Goal: Transaction & Acquisition: Purchase product/service

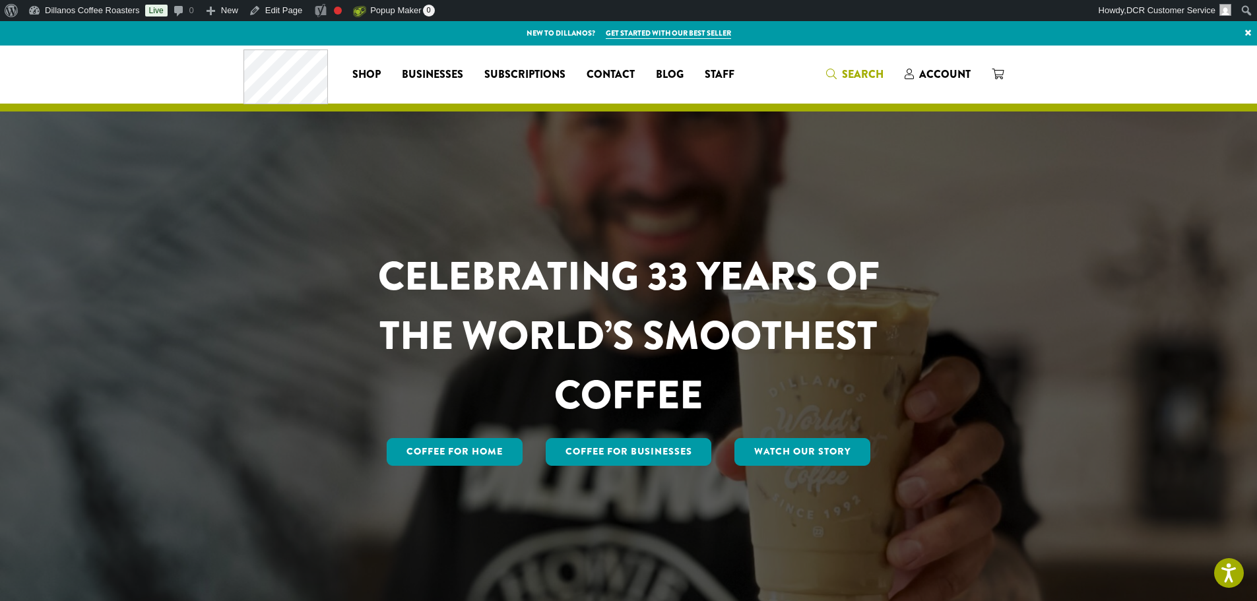
click at [869, 77] on span "Search" at bounding box center [863, 74] width 42 height 15
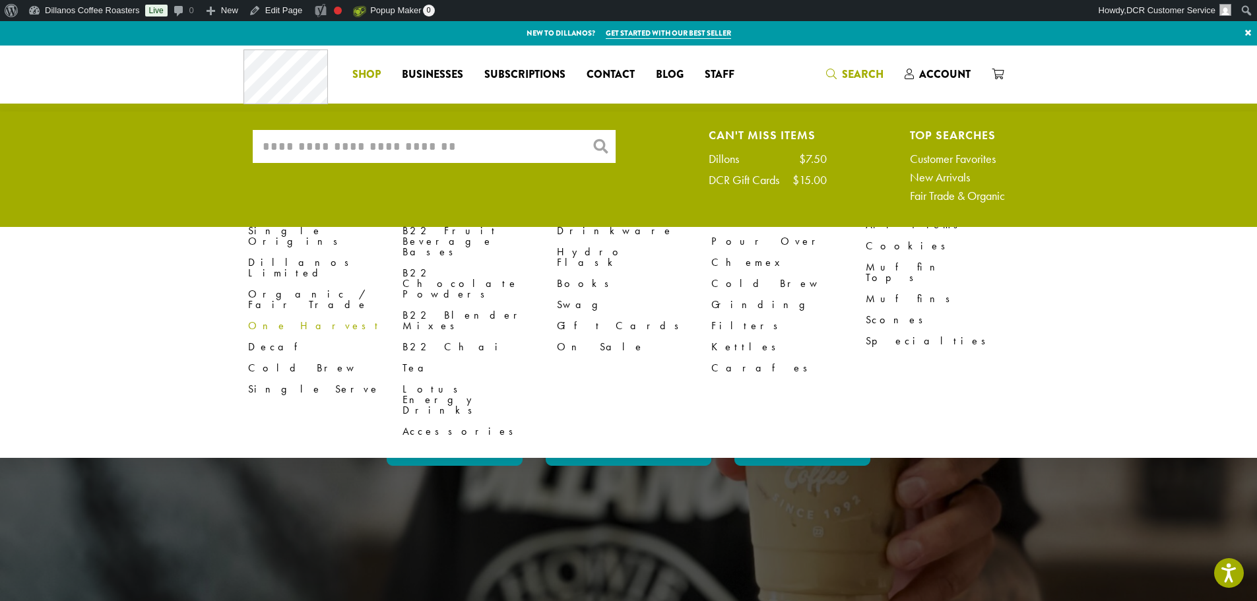
click at [274, 315] on link "One Harvest" at bounding box center [325, 325] width 154 height 21
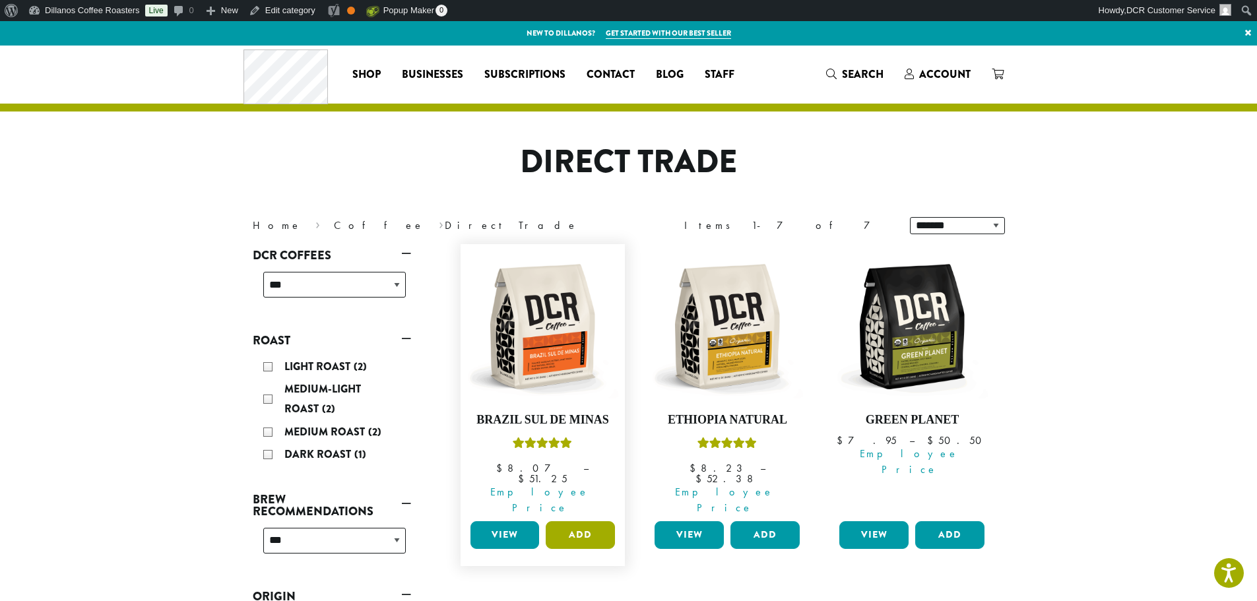
click at [586, 521] on button "Add" at bounding box center [580, 535] width 69 height 28
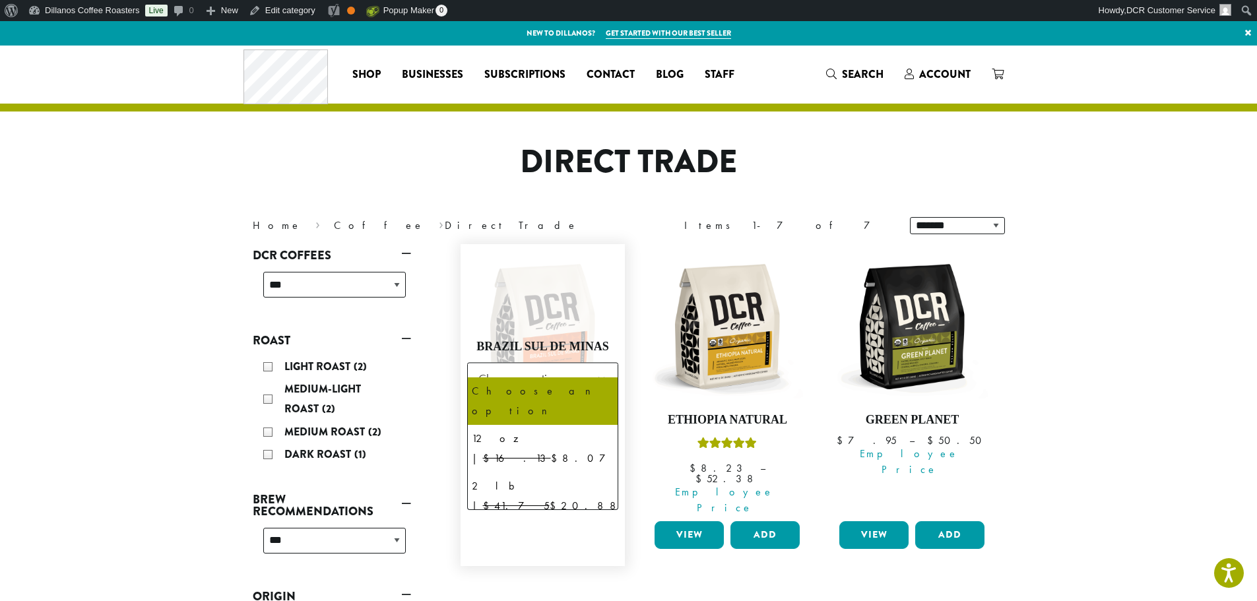
click at [542, 365] on span "Choose an option" at bounding box center [522, 378] width 98 height 26
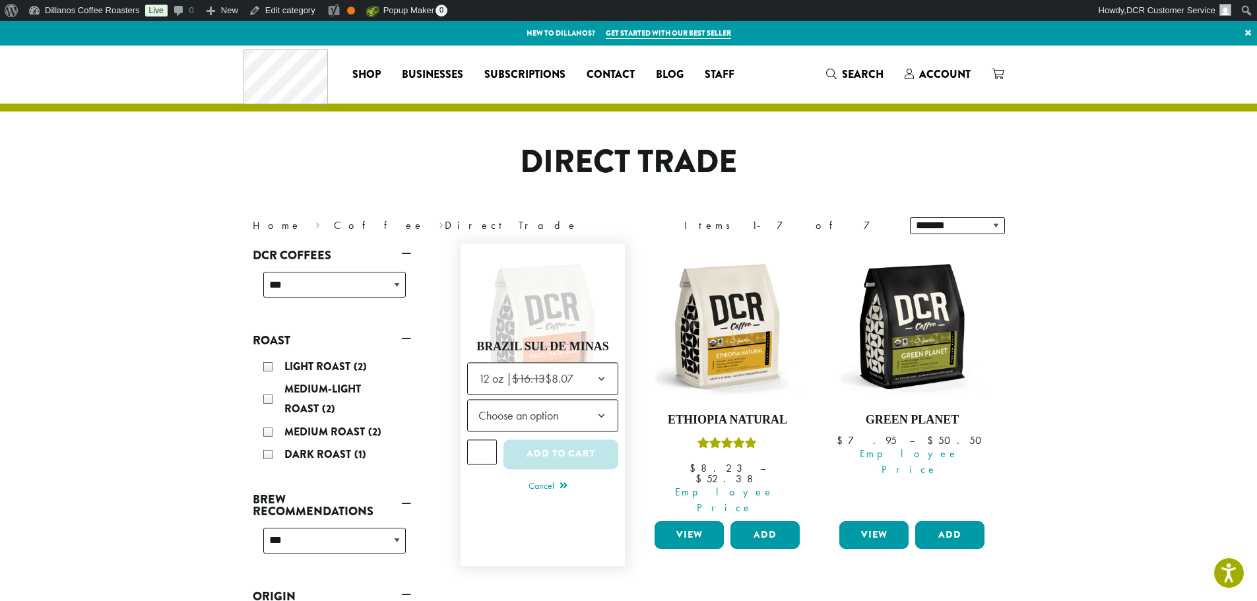
click at [546, 403] on span "Choose an option" at bounding box center [522, 415] width 98 height 26
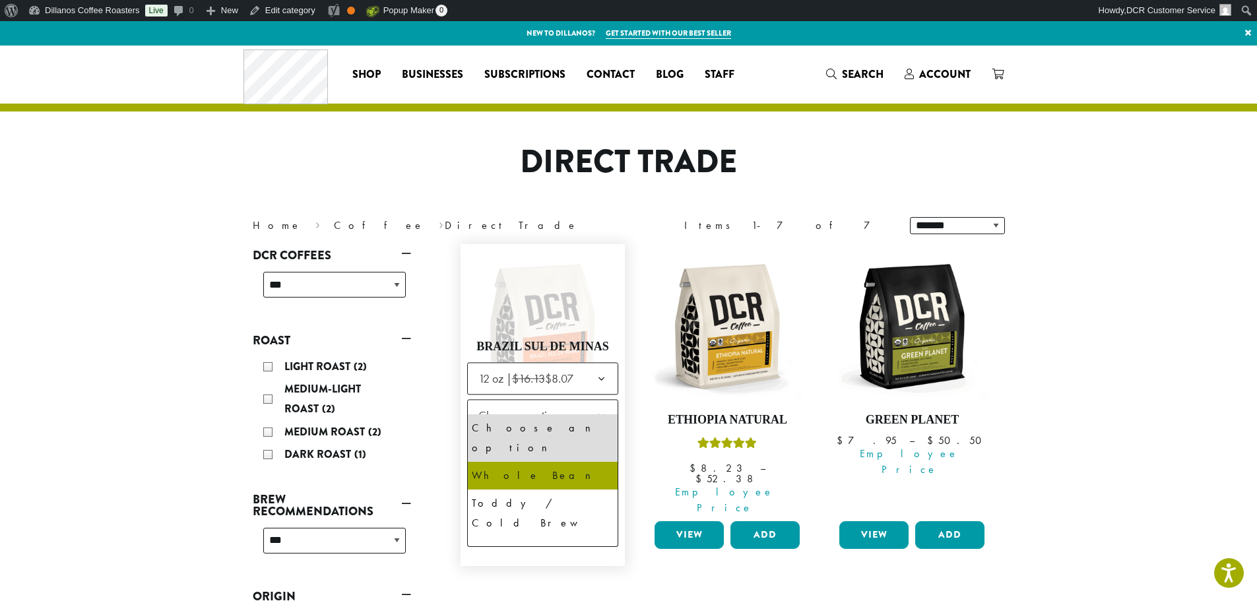
select select "*********"
select select "**********"
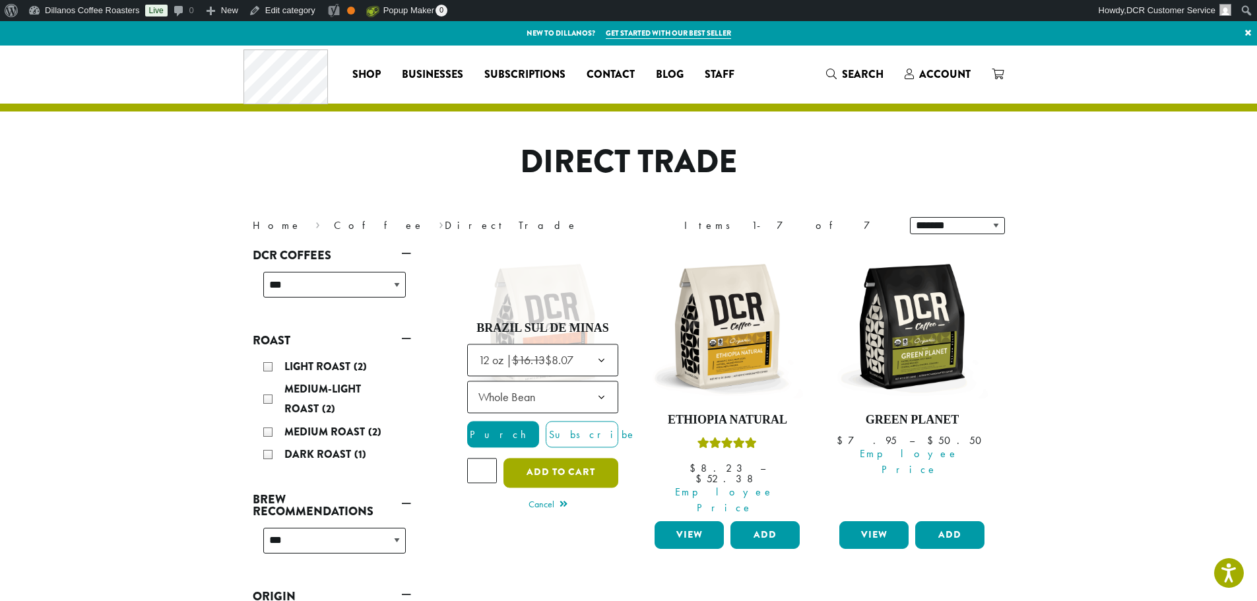
click at [569, 458] on button "Add to cart" at bounding box center [560, 473] width 115 height 30
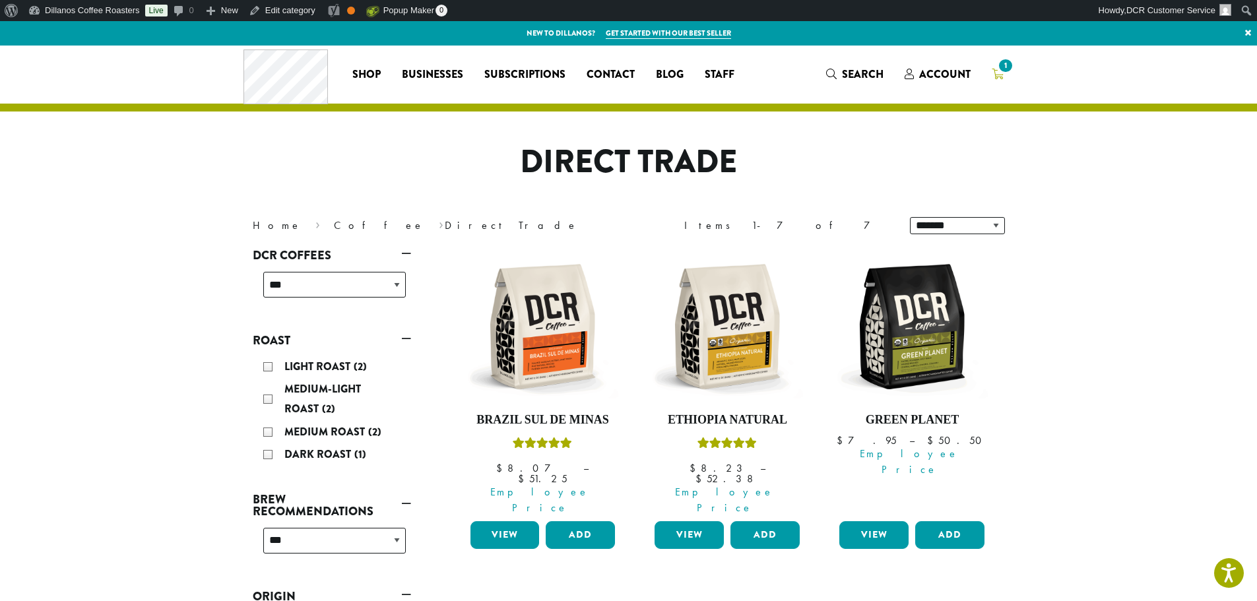
click at [998, 75] on icon "1" at bounding box center [997, 74] width 12 height 11
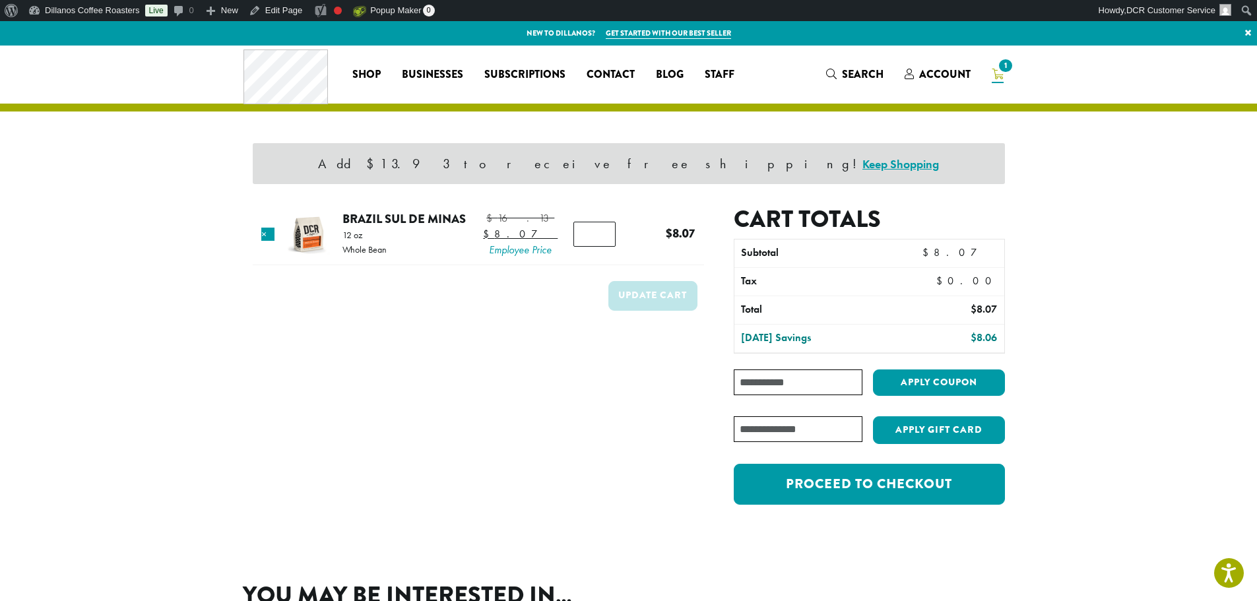
click at [819, 385] on input "Coupon:" at bounding box center [798, 382] width 128 height 26
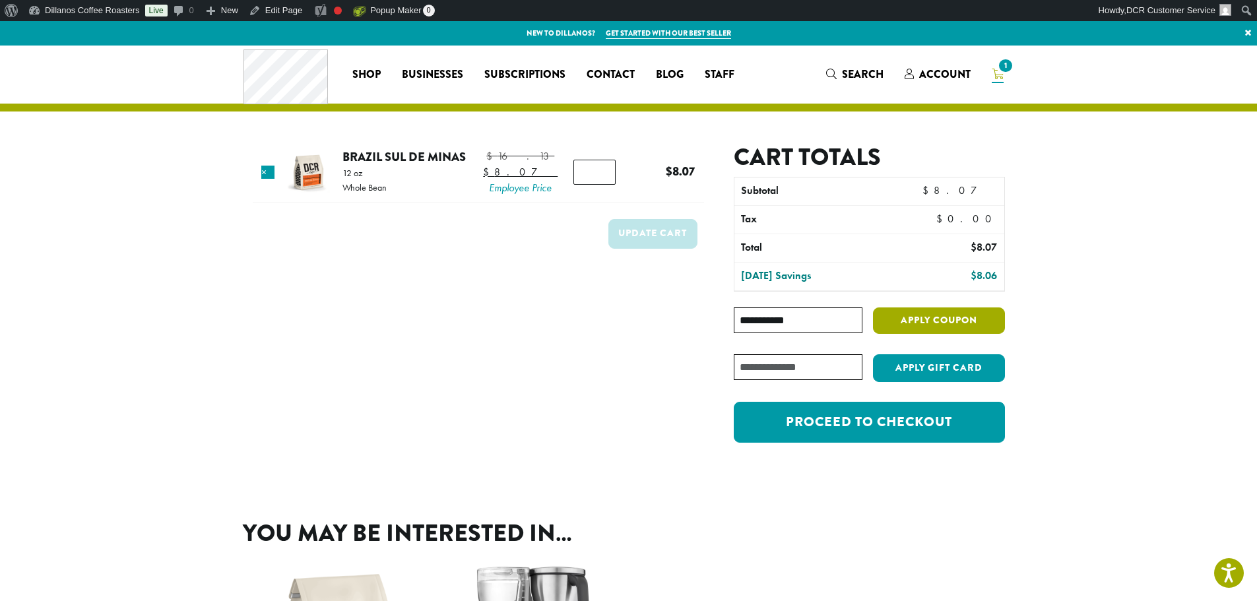
type input "**********"
click at [966, 317] on button "Apply coupon" at bounding box center [939, 320] width 132 height 27
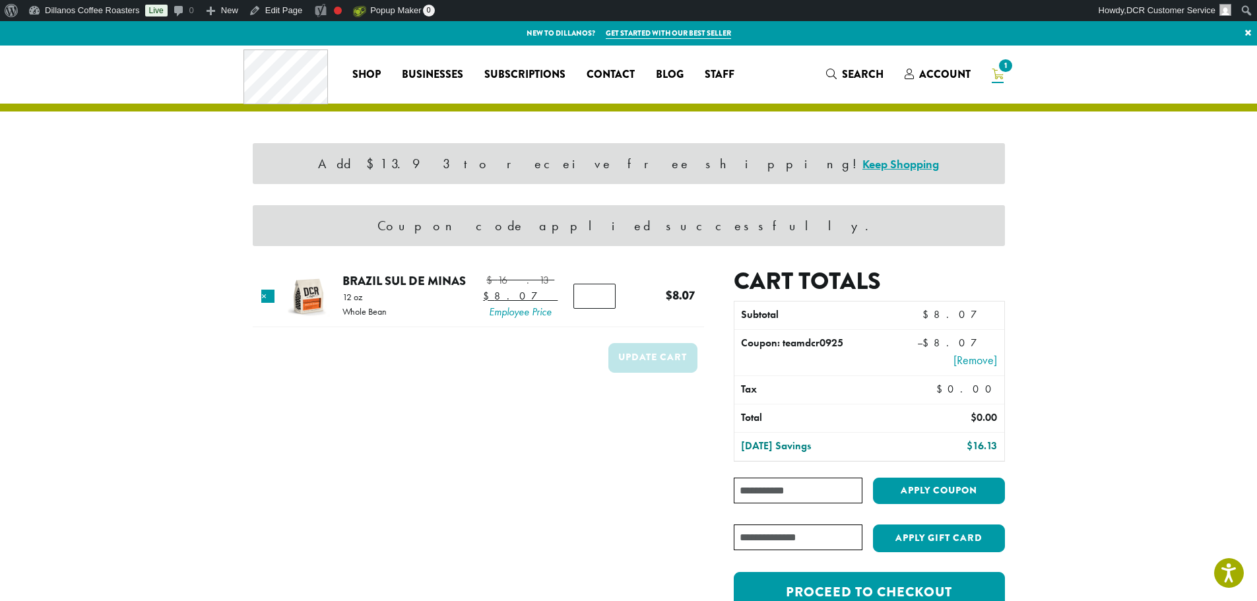
click at [747, 221] on div "Coupon code applied successfully." at bounding box center [629, 225] width 752 height 41
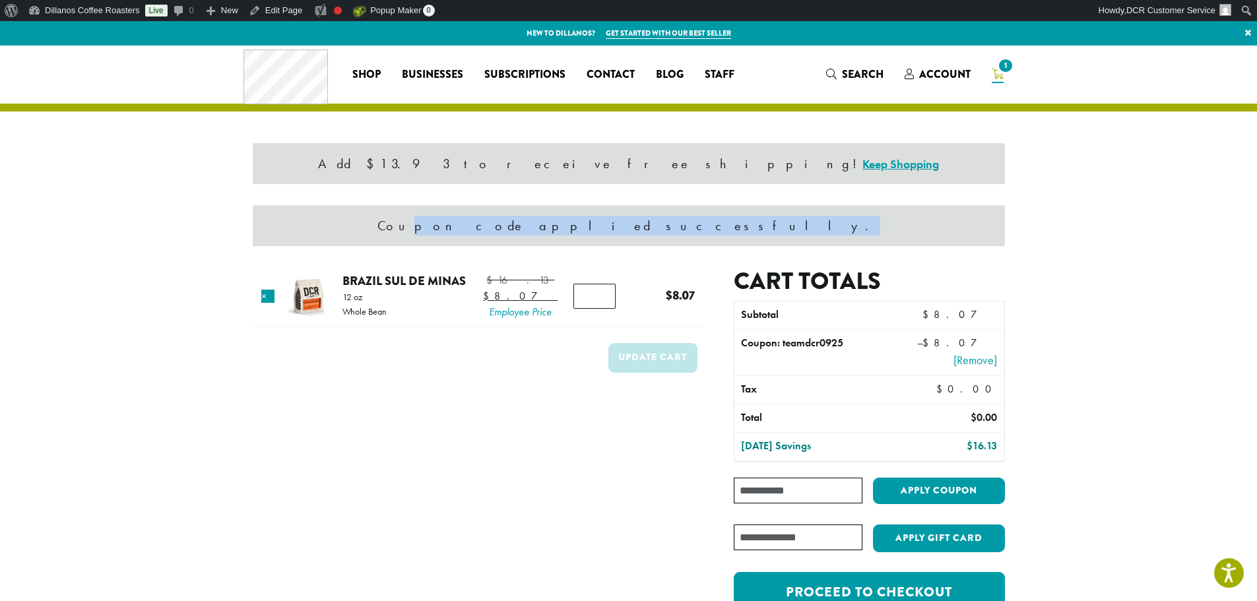
click at [747, 221] on div "Coupon code applied successfully." at bounding box center [629, 225] width 752 height 41
click at [1109, 239] on section "Add $13.93 to receive free shipping! Keep Shopping Coupon code applied successf…" at bounding box center [628, 352] width 1257 height 613
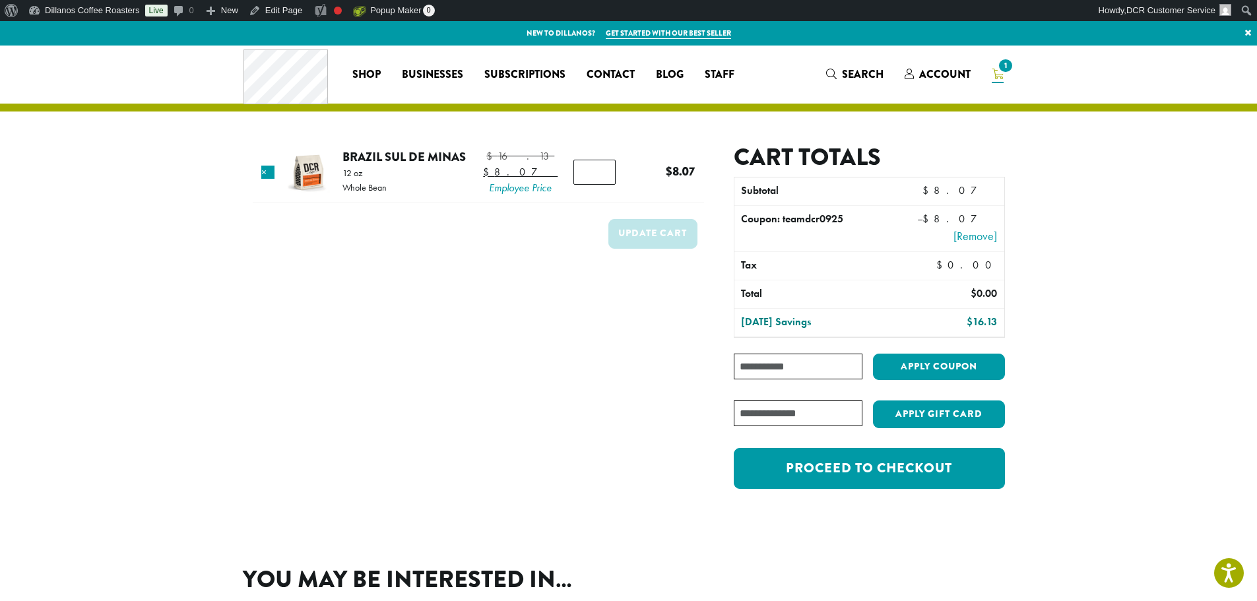
click at [1109, 239] on section "Add $13.93 to receive free shipping! Keep Shopping Coupon code applied successf…" at bounding box center [628, 290] width 1257 height 489
click at [1077, 203] on section "Add $13.93 to receive free shipping! Keep Shopping Coupon code applied successf…" at bounding box center [628, 290] width 1257 height 489
click at [1029, 154] on section "Add $13.93 to receive free shipping! Keep Shopping Coupon code applied successf…" at bounding box center [628, 290] width 1257 height 489
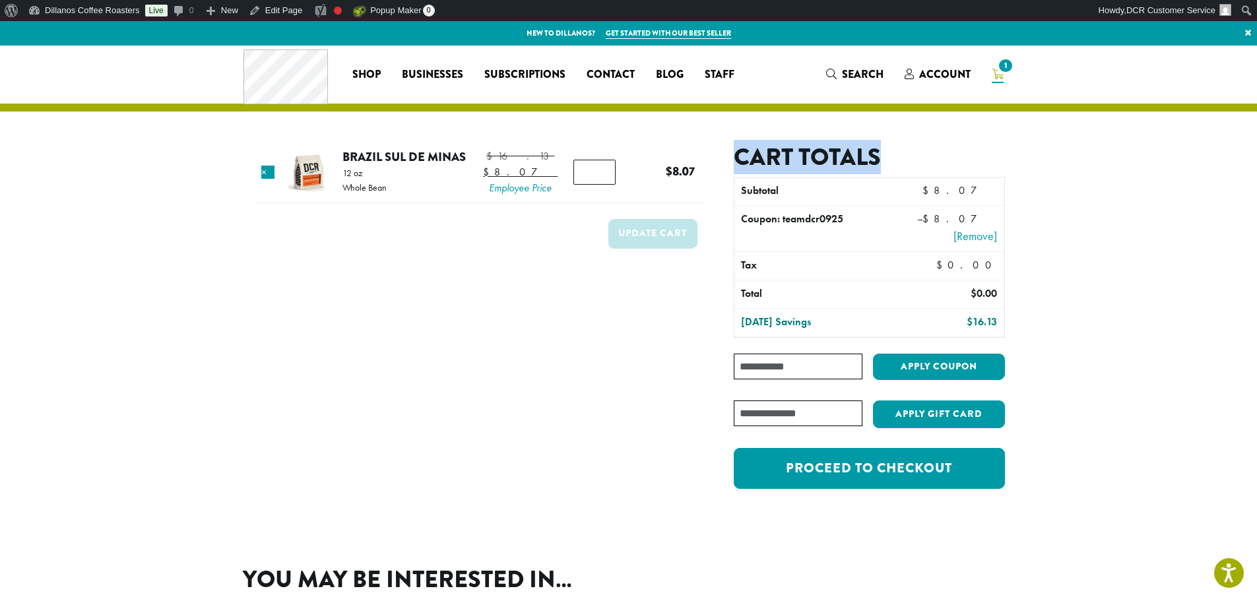
drag, startPoint x: 976, startPoint y: 158, endPoint x: 729, endPoint y: 154, distance: 247.4
click at [729, 154] on div "Cart totals Subtotal $ 8.07 Coupon: teamdcr0925 – $ 8.07 [Remove] Tax $ 0.00 To…" at bounding box center [854, 322] width 301 height 359
click at [778, 144] on h2 "Cart totals" at bounding box center [869, 157] width 270 height 28
click at [784, 150] on h2 "Cart totals" at bounding box center [869, 157] width 270 height 28
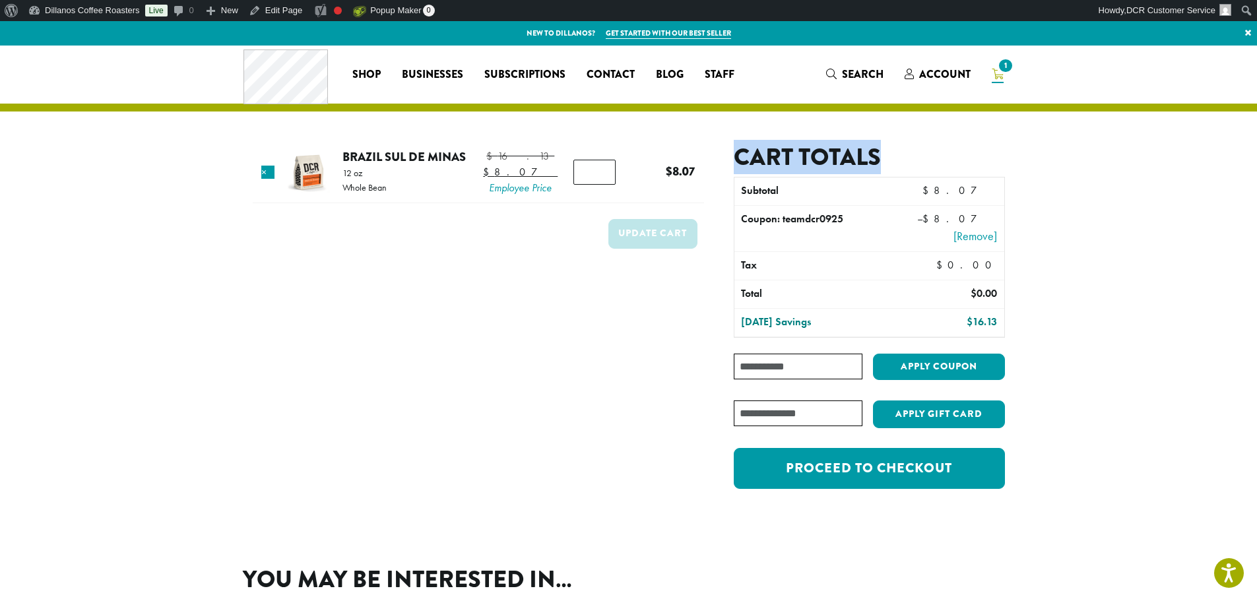
click at [784, 150] on h2 "Cart totals" at bounding box center [869, 157] width 270 height 28
click at [856, 158] on h2 "Cart totals" at bounding box center [869, 157] width 270 height 28
click at [921, 154] on h2 "Cart totals" at bounding box center [869, 157] width 270 height 28
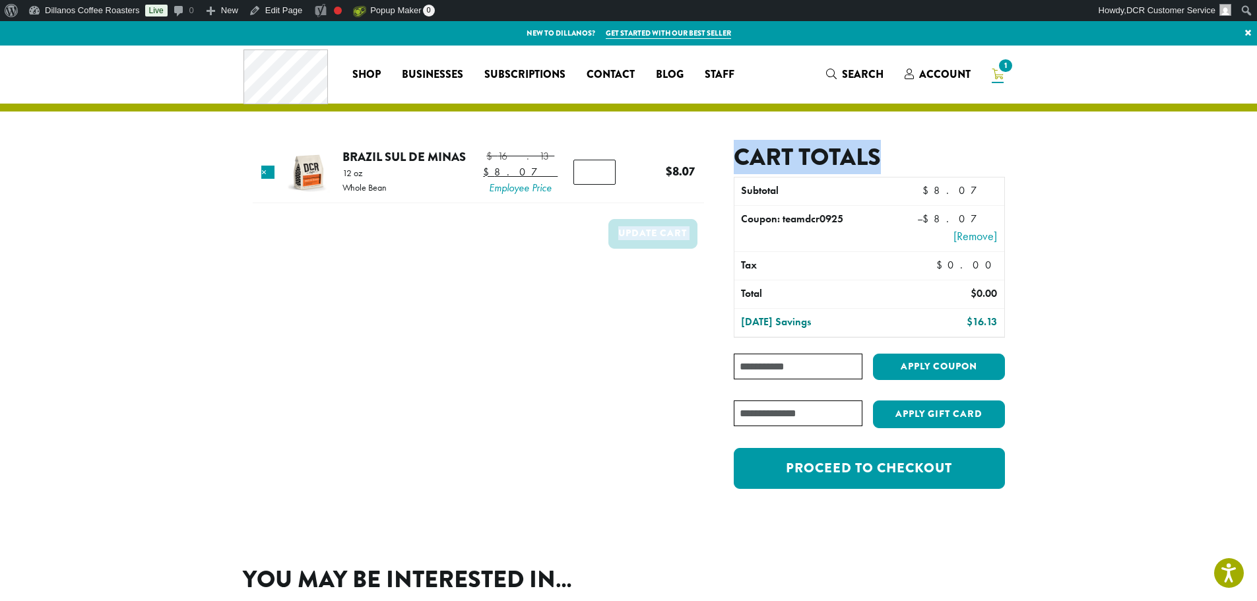
drag, startPoint x: 904, startPoint y: 158, endPoint x: 703, endPoint y: 157, distance: 201.8
click at [703, 157] on div "Add $13.93 to receive free shipping! Keep Shopping Coupon code applied successf…" at bounding box center [629, 322] width 752 height 359
click at [928, 150] on h2 "Cart totals" at bounding box center [869, 157] width 270 height 28
drag, startPoint x: 917, startPoint y: 159, endPoint x: 733, endPoint y: 156, distance: 184.1
click at [733, 156] on div "Cart totals Subtotal $ 8.07 Coupon: teamdcr0925 – $ 8.07 [Remove] Tax $ 0.00 To…" at bounding box center [854, 322] width 301 height 359
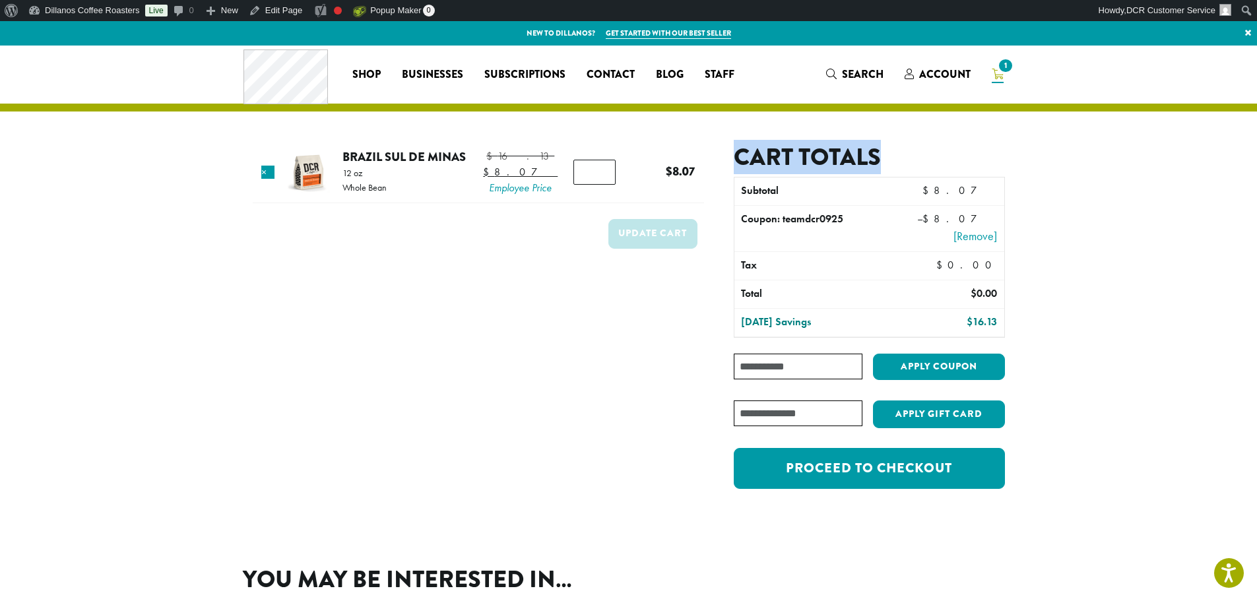
click at [883, 150] on h2 "Cart totals" at bounding box center [869, 157] width 270 height 28
click at [893, 228] on th "Coupon: teamdcr0925" at bounding box center [815, 229] width 162 height 46
click at [1100, 229] on section "Add $13.93 to receive free shipping! Keep Shopping Coupon code applied successf…" at bounding box center [628, 290] width 1257 height 489
drag, startPoint x: 857, startPoint y: 226, endPoint x: 766, endPoint y: 217, distance: 91.4
click at [738, 221] on th "Coupon: teamdcr0925" at bounding box center [815, 229] width 162 height 46
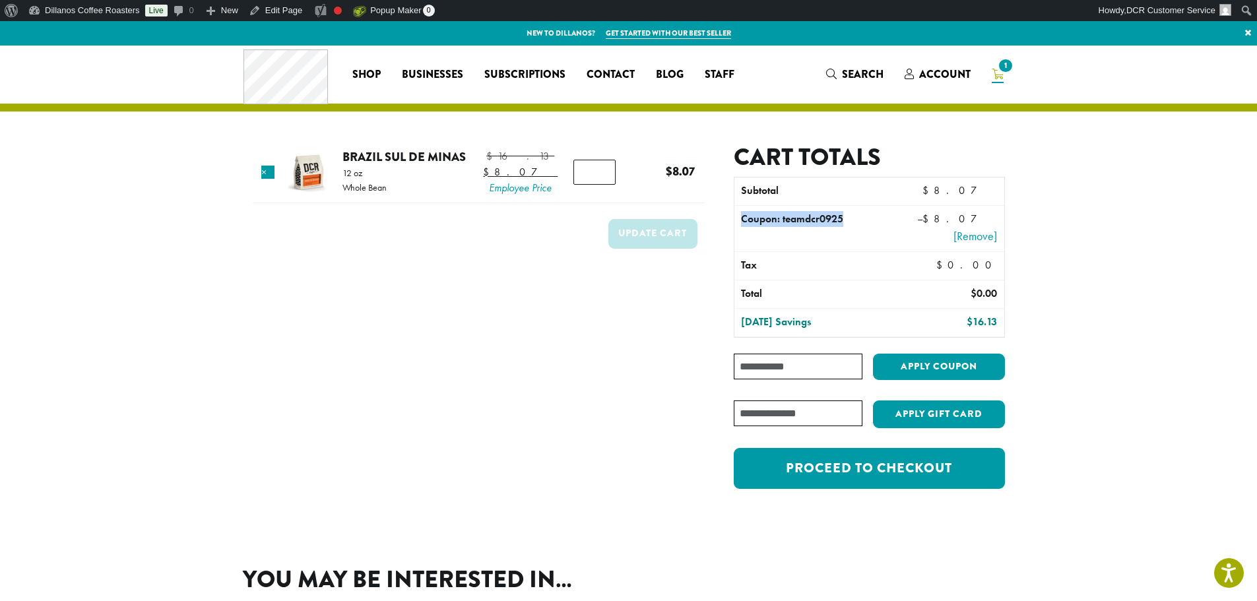
click at [790, 215] on th "Coupon: teamdcr0925" at bounding box center [815, 229] width 162 height 46
click at [802, 215] on th "Coupon: teamdcr0925" at bounding box center [815, 229] width 162 height 46
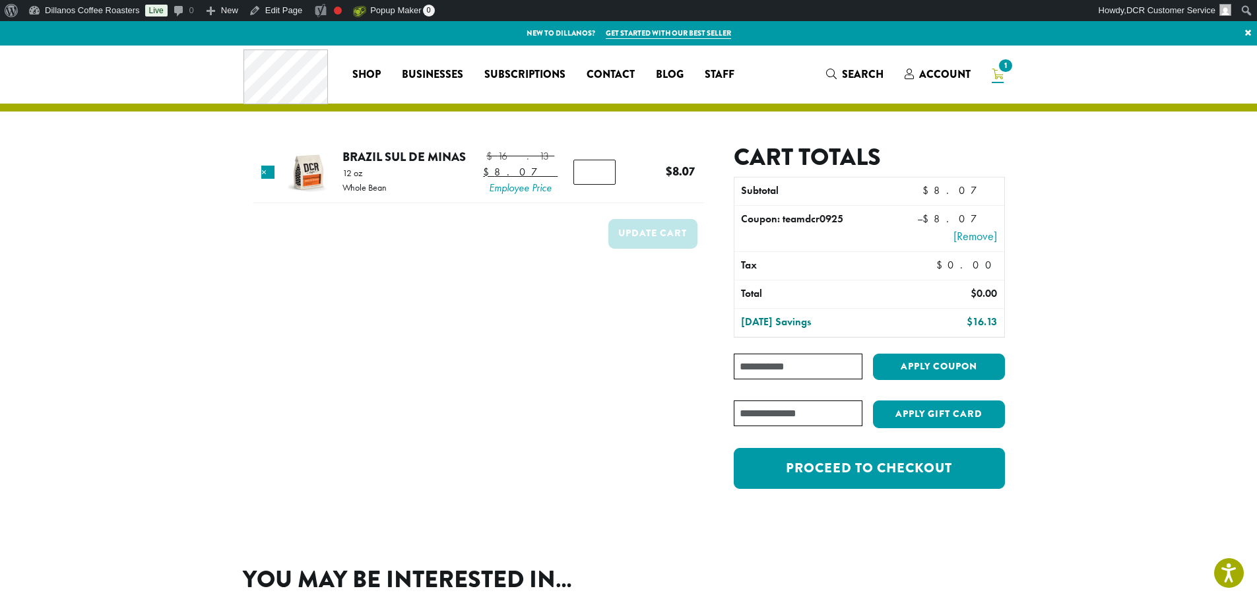
click at [1100, 305] on section "Add $13.93 to receive free shipping! Keep Shopping Coupon code applied successf…" at bounding box center [628, 290] width 1257 height 489
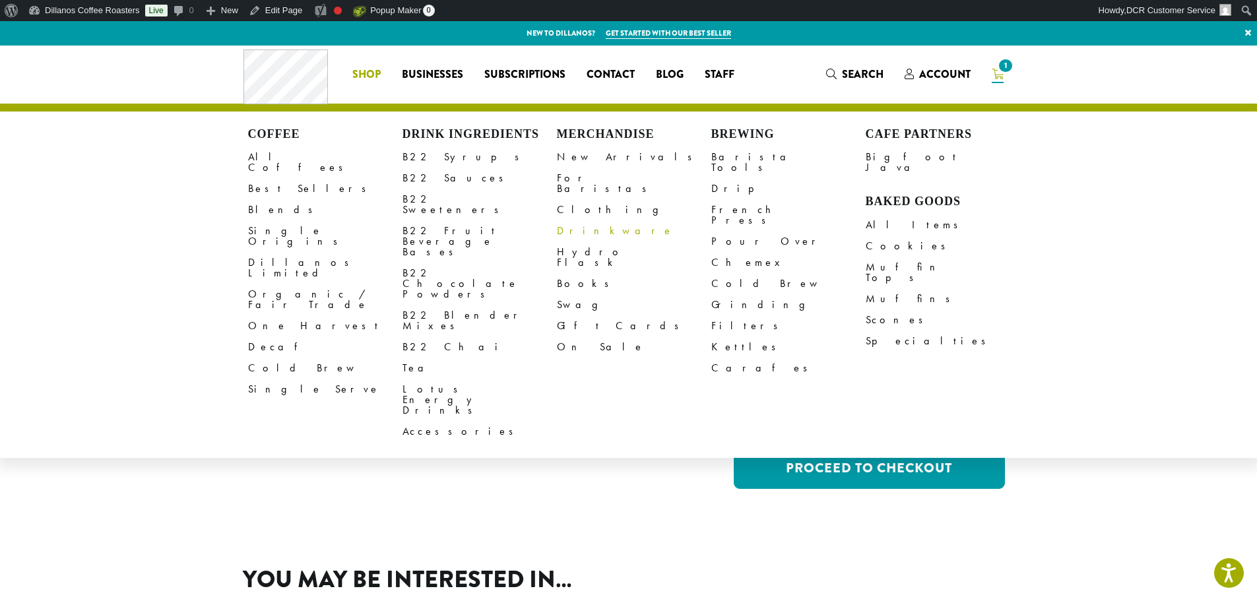
click at [586, 220] on link "Drinkware" at bounding box center [634, 230] width 154 height 21
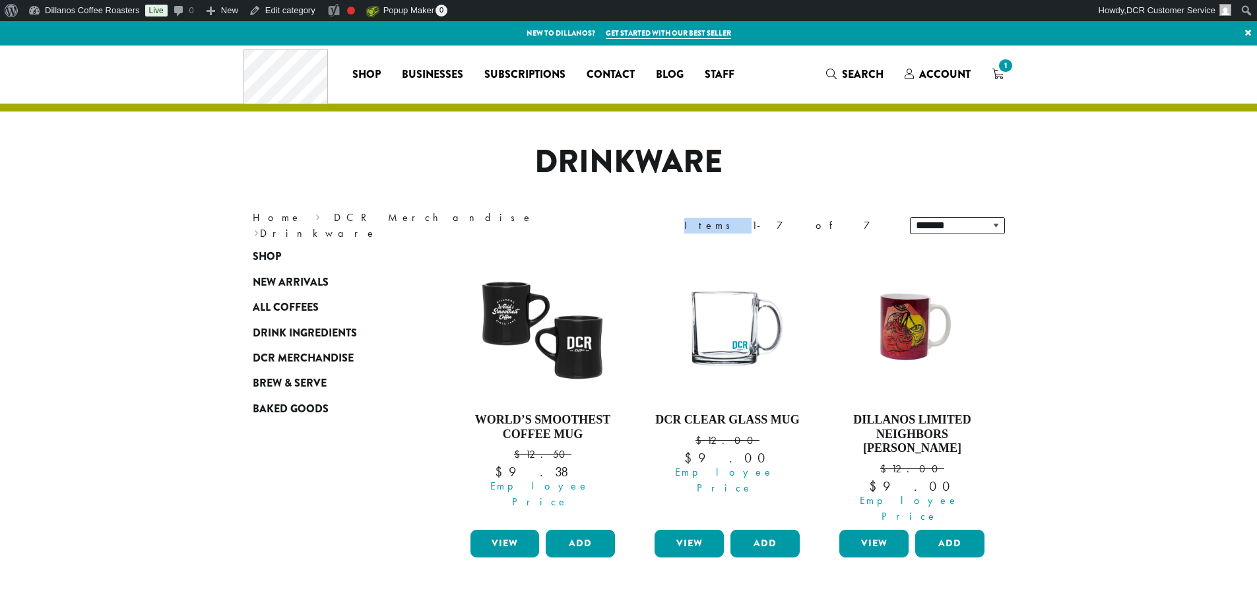
click at [784, 215] on div "**********" at bounding box center [827, 225] width 376 height 37
click at [287, 387] on span "Brew & Serve" at bounding box center [290, 383] width 74 height 16
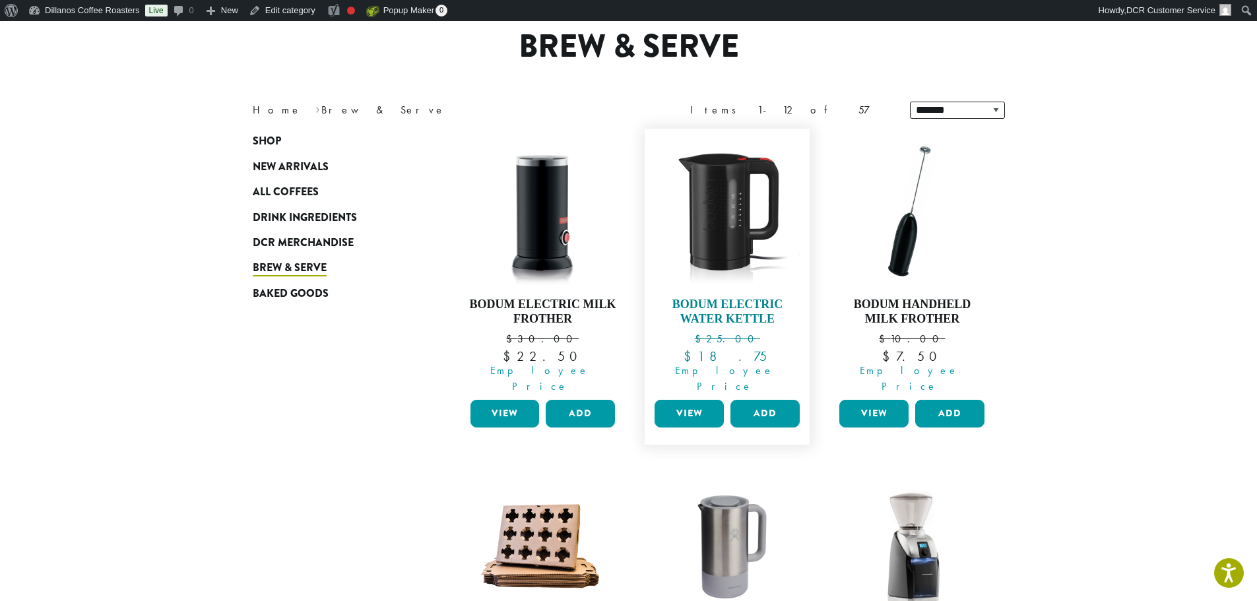
scroll to position [132, 0]
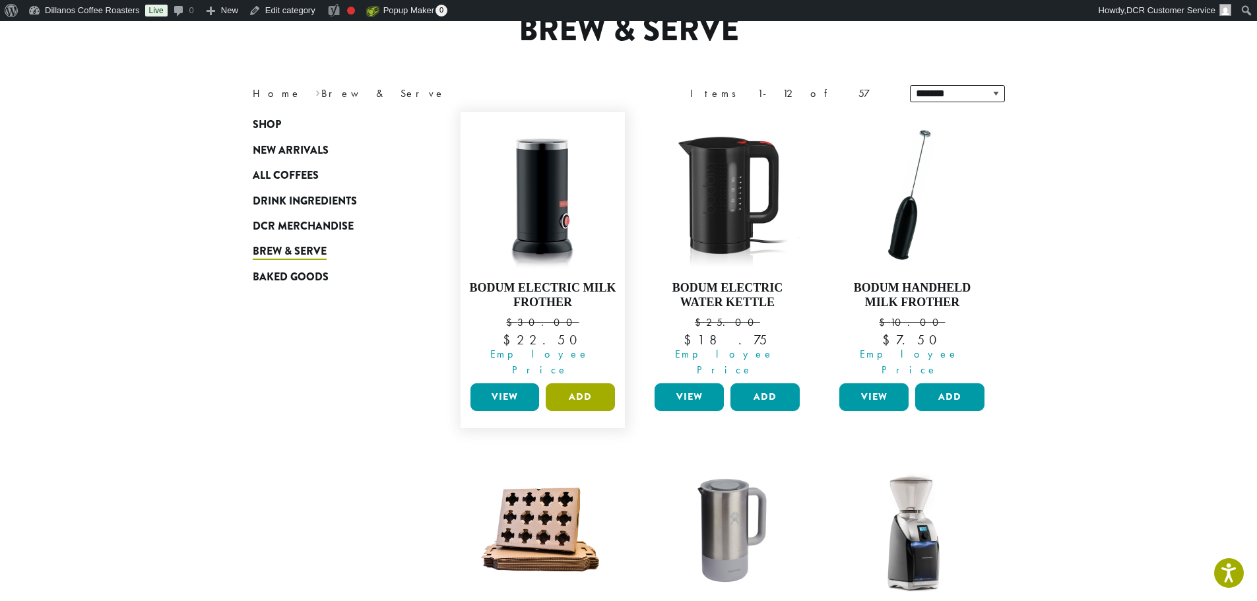
click at [572, 383] on button "Add" at bounding box center [580, 397] width 69 height 28
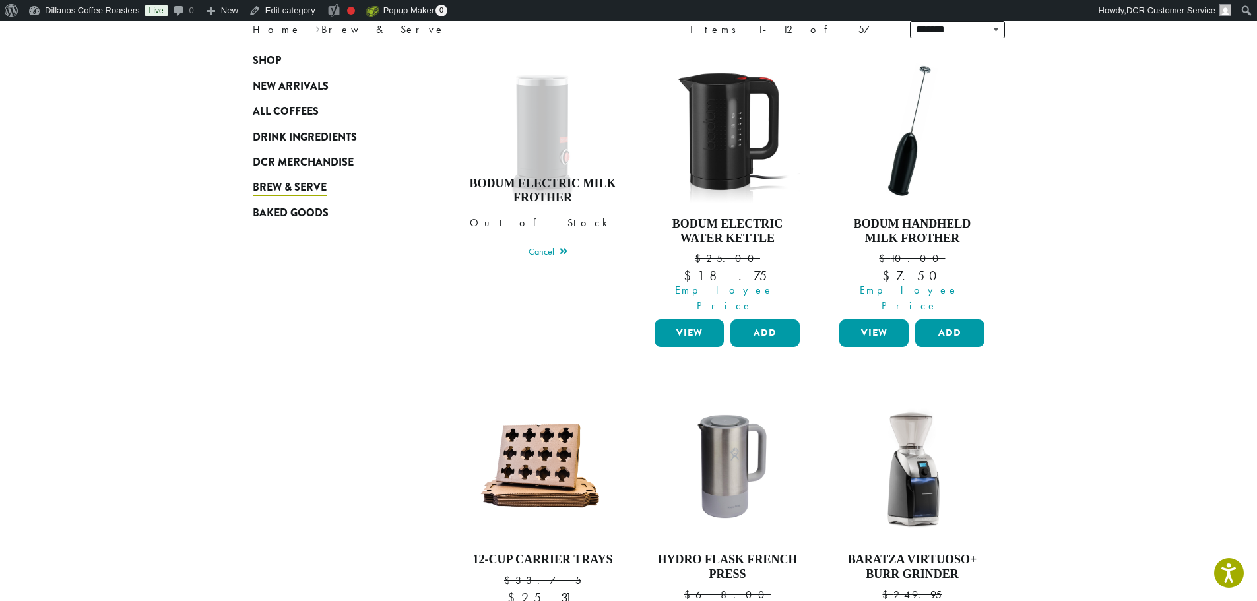
scroll to position [0, 0]
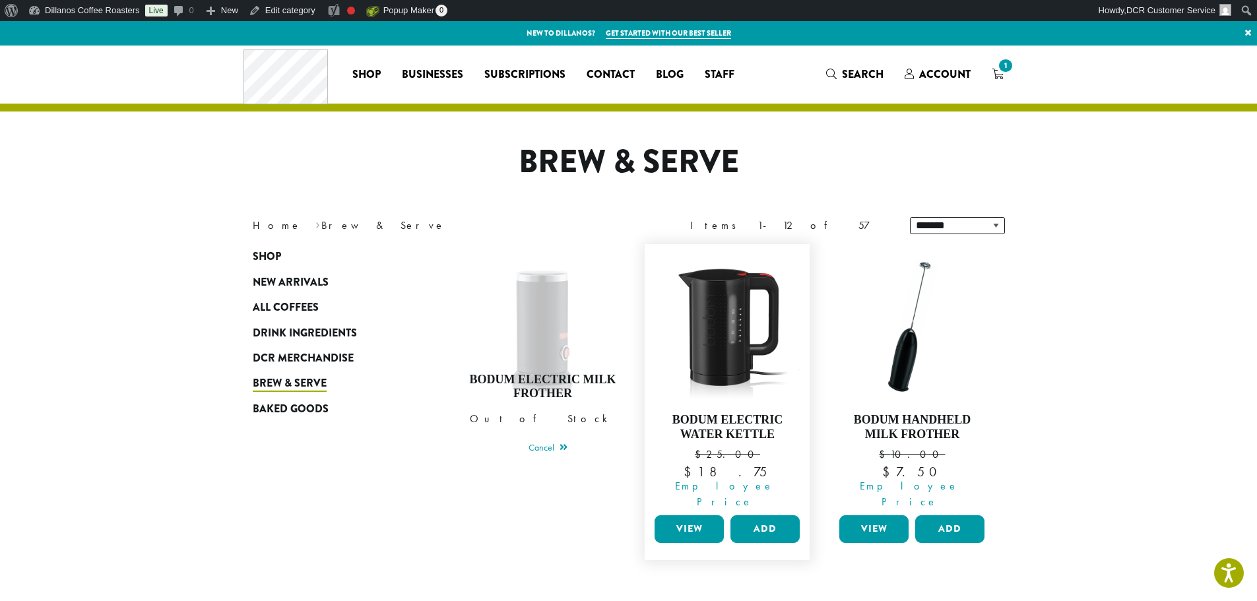
click at [696, 515] on link "View" at bounding box center [688, 529] width 69 height 28
click at [780, 515] on button "Add" at bounding box center [764, 529] width 69 height 28
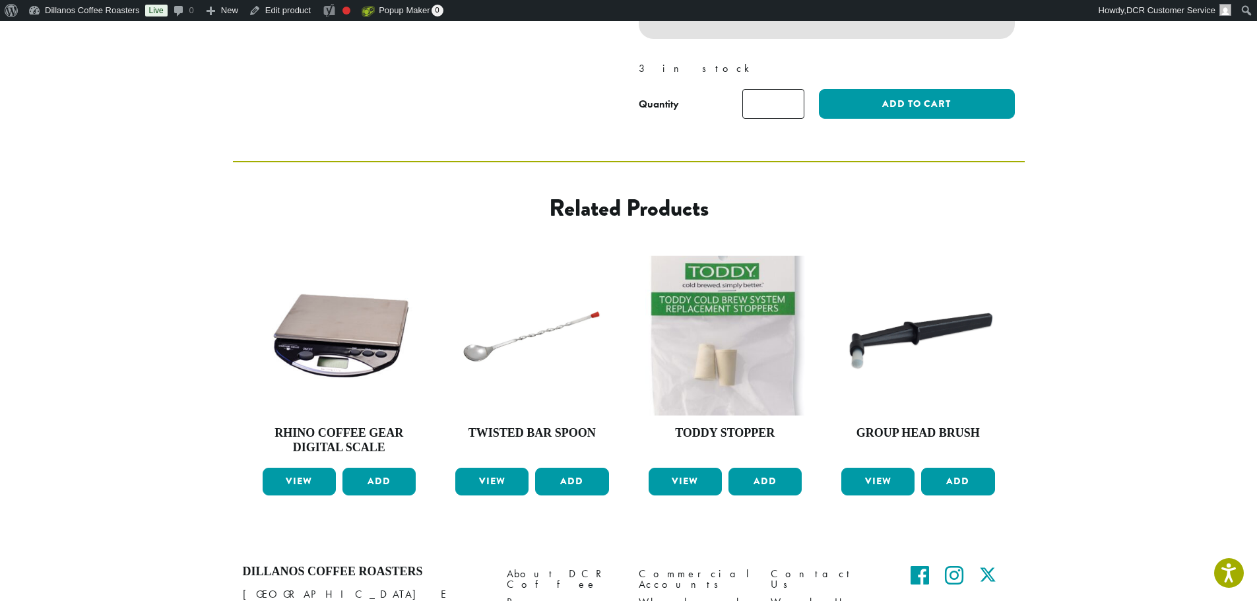
scroll to position [528, 0]
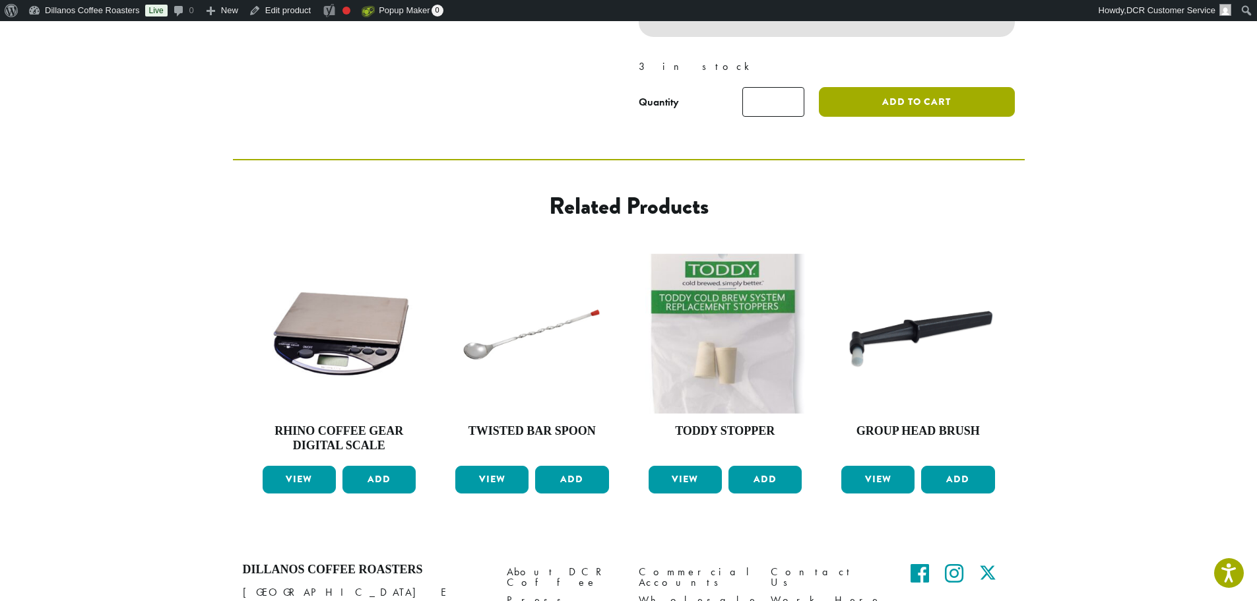
click at [921, 99] on button "Add to cart" at bounding box center [916, 102] width 195 height 30
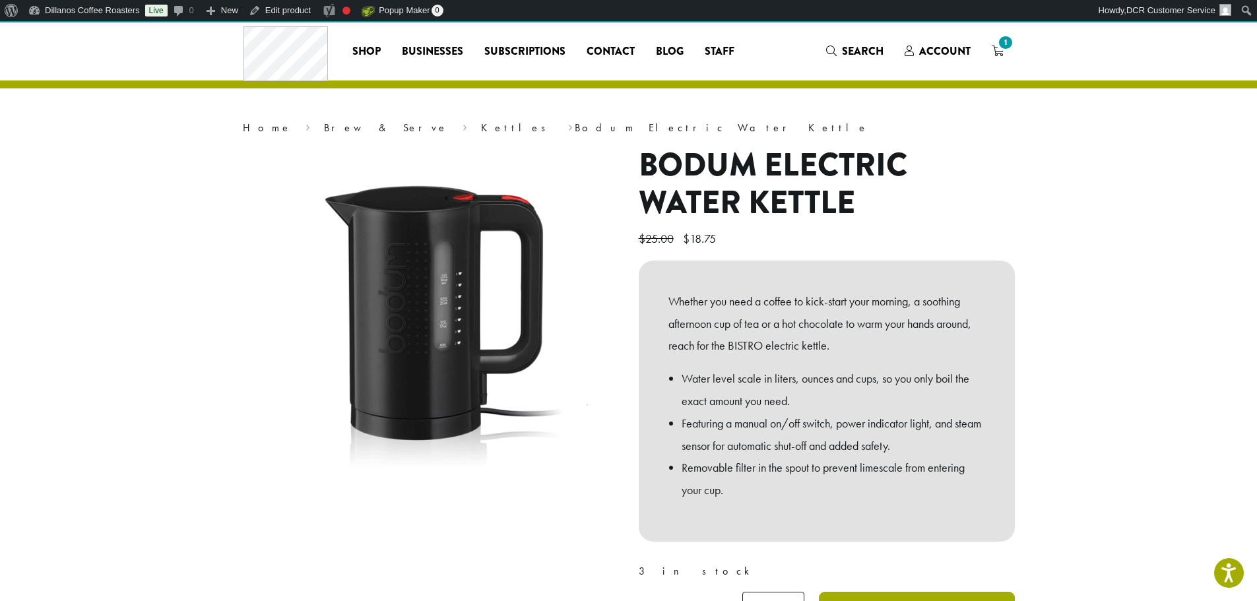
scroll to position [0, 0]
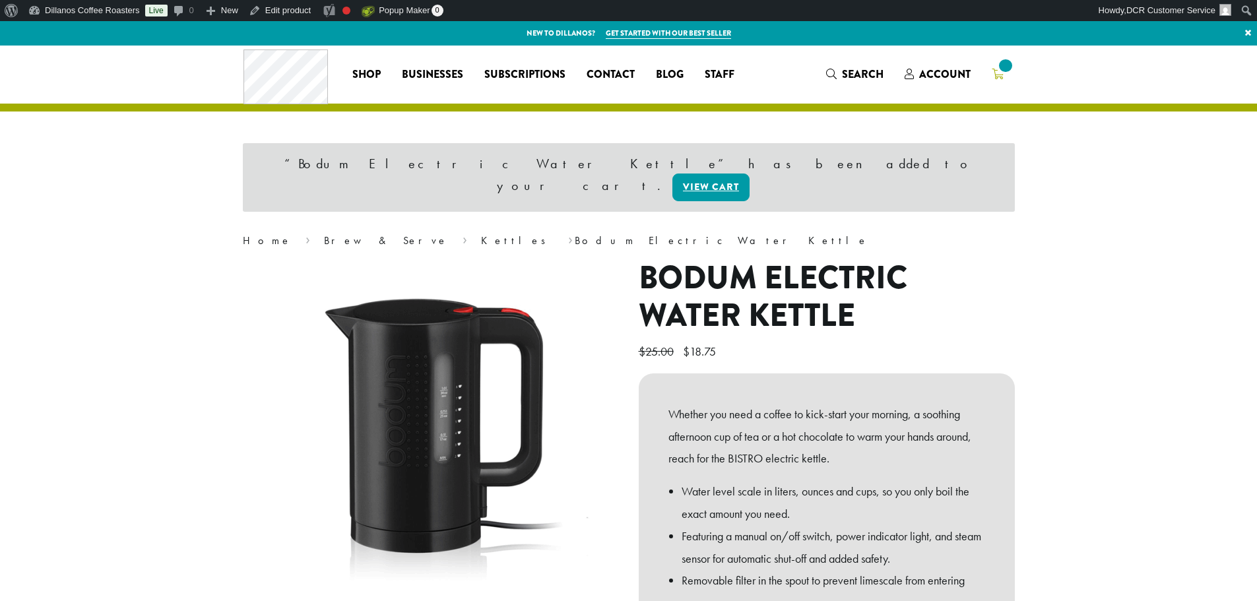
click at [1009, 78] on link at bounding box center [997, 74] width 33 height 22
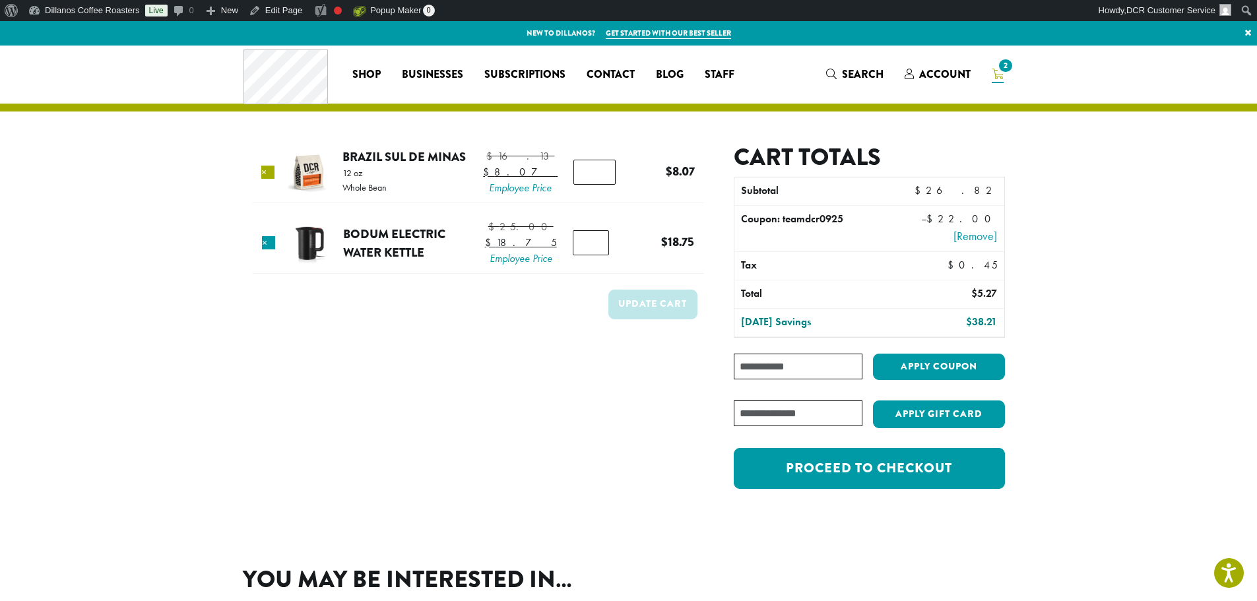
click at [268, 179] on link "×" at bounding box center [267, 172] width 13 height 13
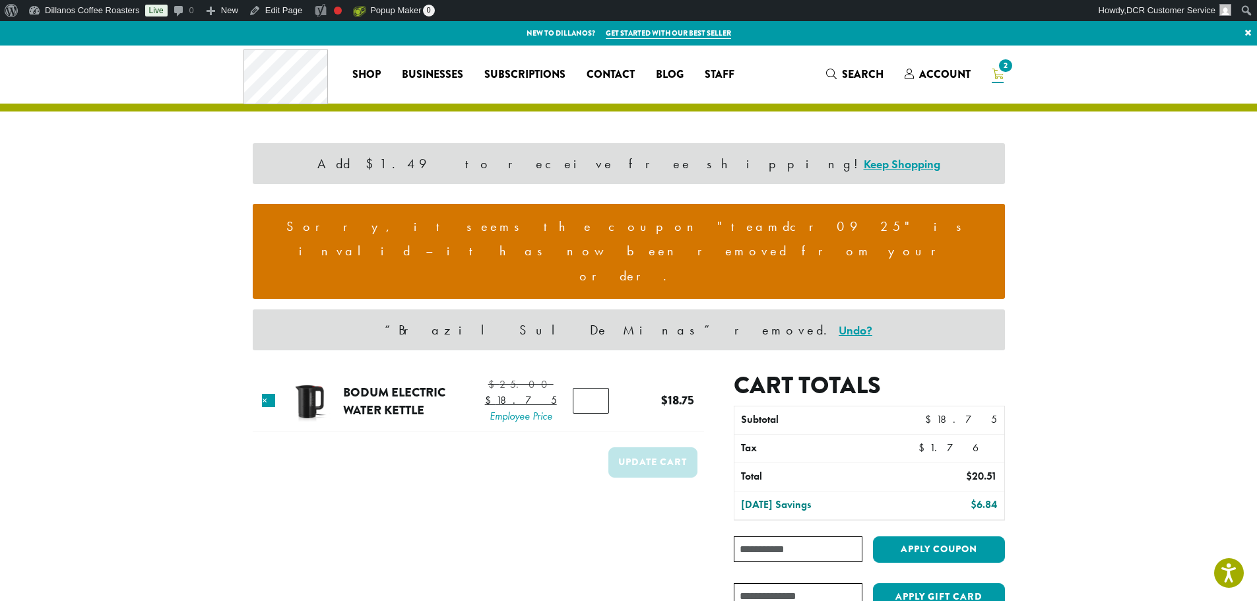
click at [553, 221] on li "Sorry, it seems the coupon "teamdcr0925" is invalid – it has now been removed f…" at bounding box center [628, 251] width 731 height 75
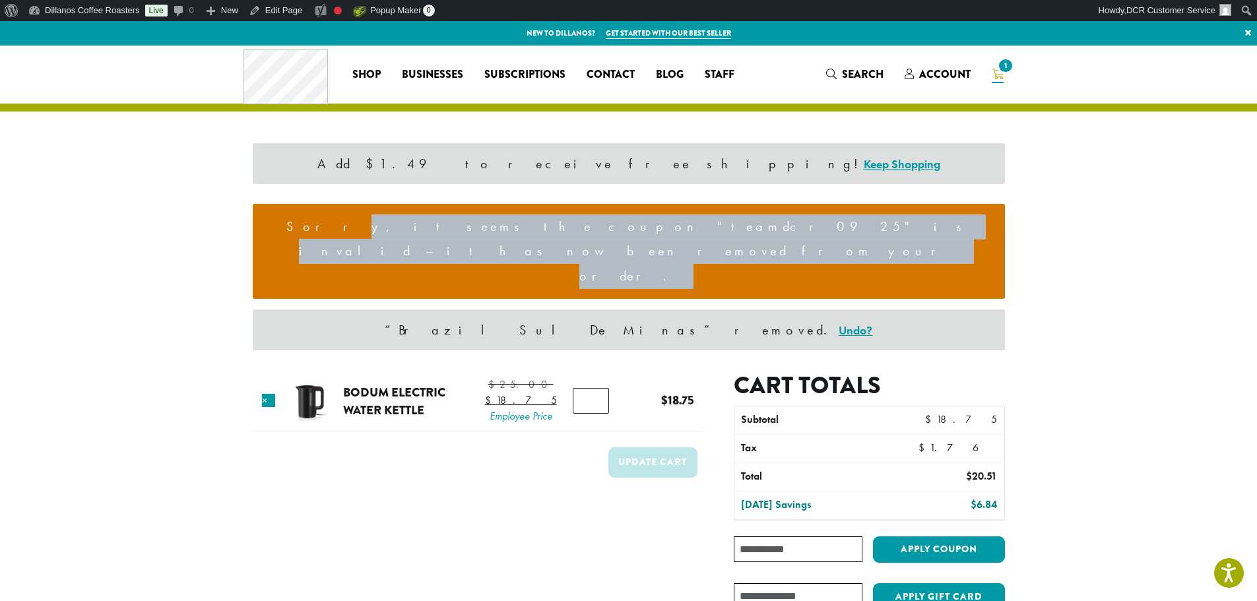
click at [553, 221] on li "Sorry, it seems the coupon "teamdcr0925" is invalid – it has now been removed f…" at bounding box center [628, 251] width 731 height 75
click at [712, 220] on li "Sorry, it seems the coupon "teamdcr0925" is invalid – it has now been removed f…" at bounding box center [628, 251] width 731 height 75
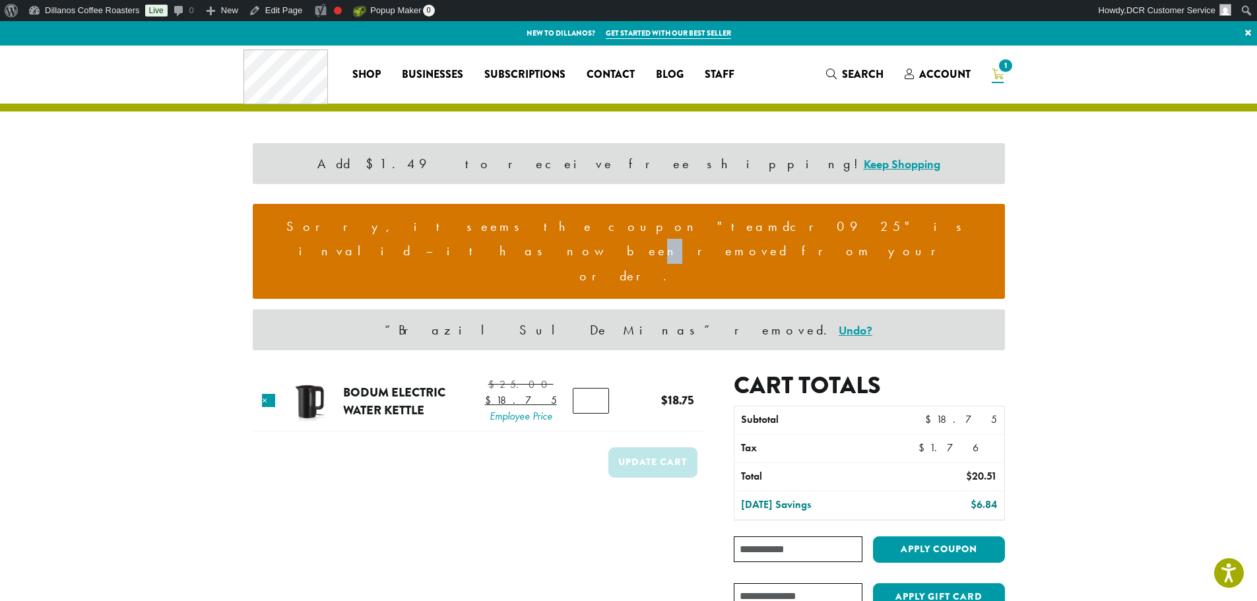
click at [712, 220] on li "Sorry, it seems the coupon "teamdcr0925" is invalid – it has now been removed f…" at bounding box center [628, 251] width 731 height 75
click at [1073, 253] on section "Add $1.49 to receive free shipping! Keep Shopping Sorry, it seems the coupon "t…" at bounding box center [628, 381] width 1257 height 671
click at [633, 228] on li "Sorry, it seems the coupon "teamdcr0925" is invalid – it has now been removed f…" at bounding box center [628, 251] width 731 height 75
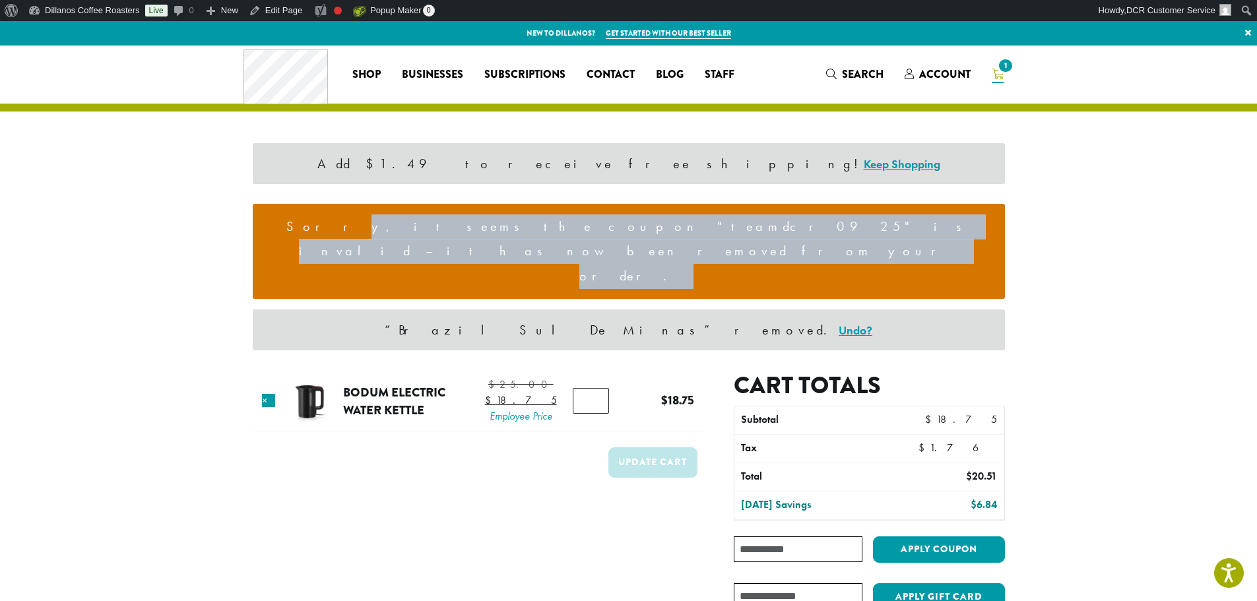
click at [633, 228] on li "Sorry, it seems the coupon "teamdcr0925" is invalid – it has now been removed f…" at bounding box center [628, 251] width 731 height 75
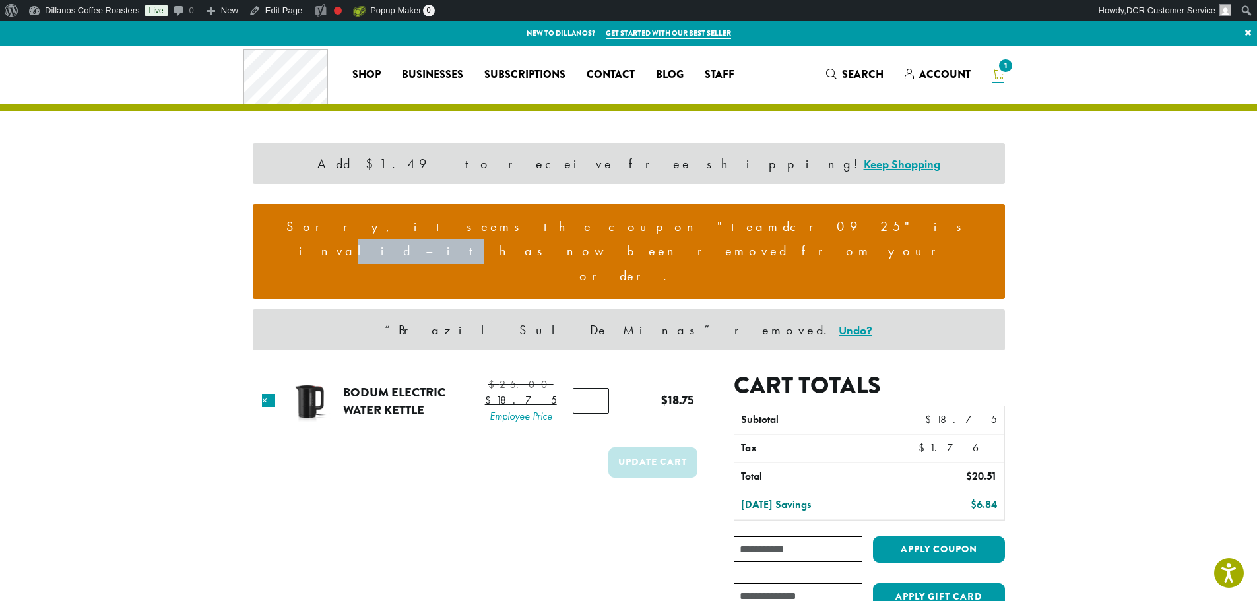
click at [633, 228] on li "Sorry, it seems the coupon "teamdcr0925" is invalid – it has now been removed f…" at bounding box center [628, 251] width 731 height 75
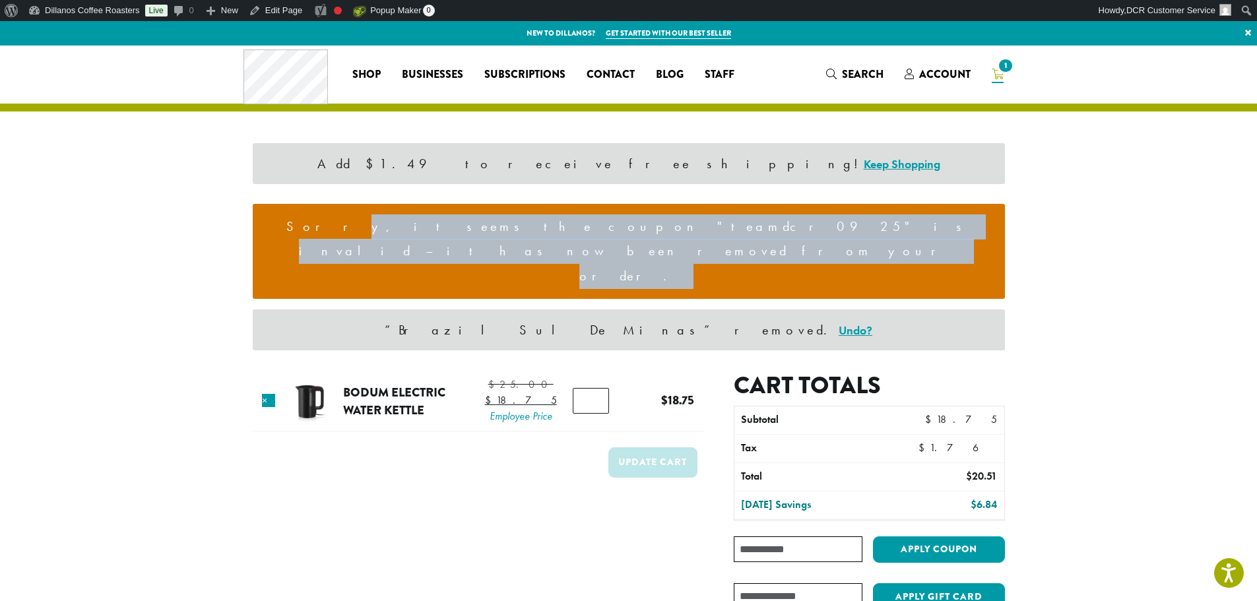
click at [633, 228] on li "Sorry, it seems the coupon "teamdcr0925" is invalid – it has now been removed f…" at bounding box center [628, 251] width 731 height 75
click at [656, 216] on li "Sorry, it seems the coupon "teamdcr0925" is invalid – it has now been removed f…" at bounding box center [628, 251] width 731 height 75
click at [652, 222] on li "Sorry, it seems the coupon "teamdcr0925" is invalid – it has now been removed f…" at bounding box center [628, 251] width 731 height 75
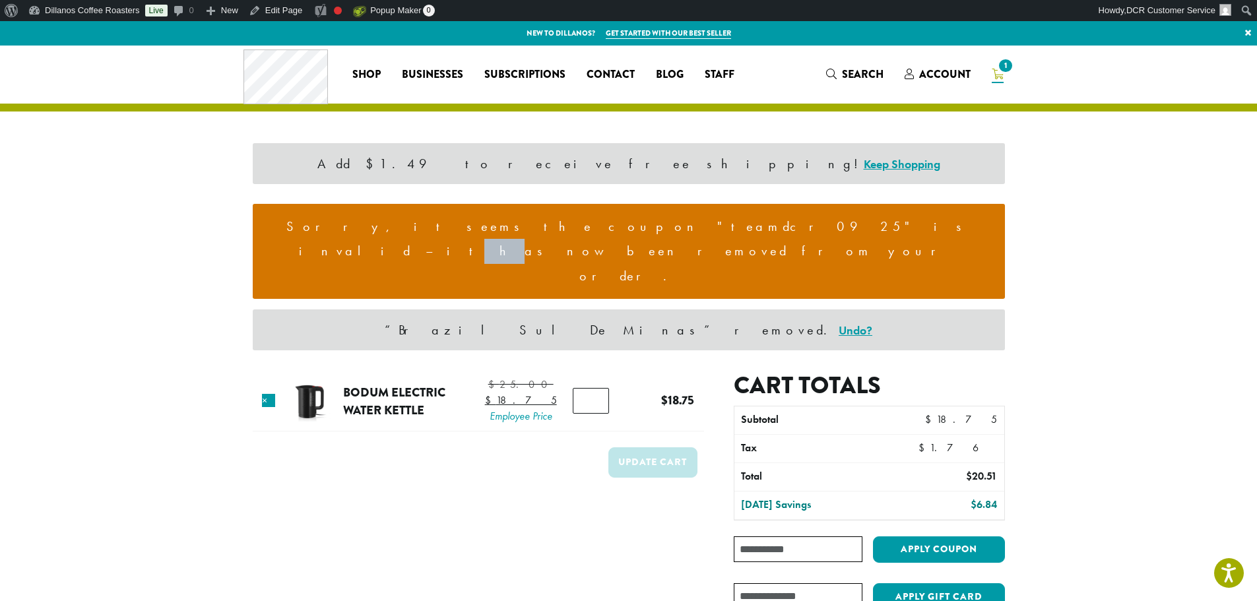
click at [652, 222] on li "Sorry, it seems the coupon "teamdcr0925" is invalid – it has now been removed f…" at bounding box center [628, 251] width 731 height 75
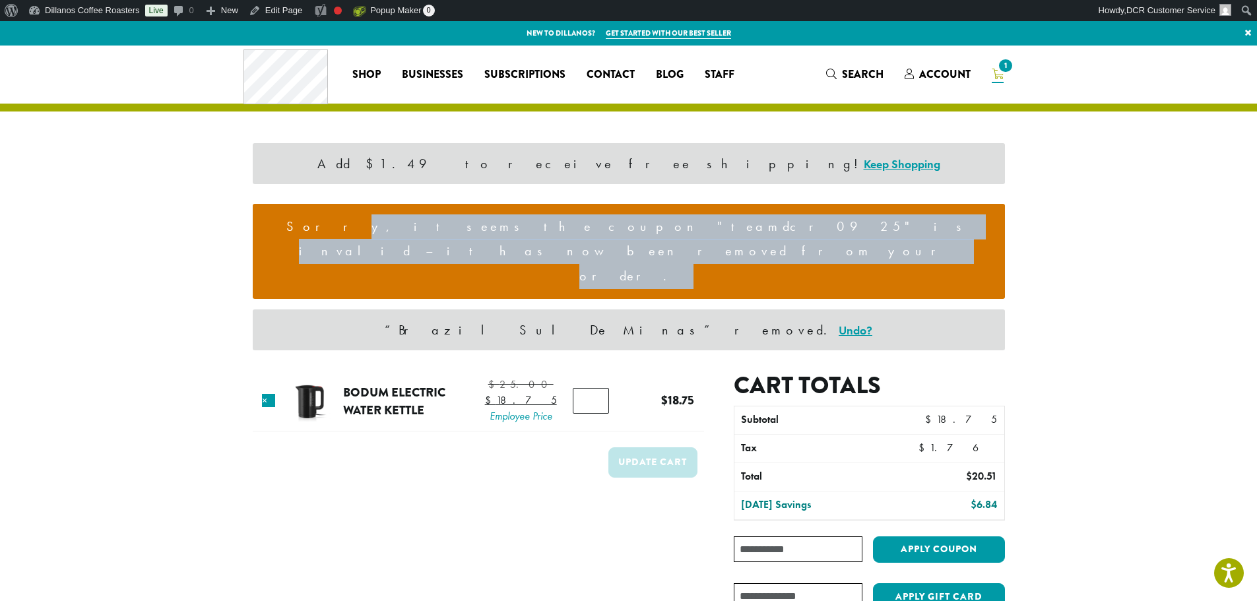
click at [652, 222] on li "Sorry, it seems the coupon "teamdcr0925" is invalid – it has now been removed f…" at bounding box center [628, 251] width 731 height 75
click at [545, 229] on li "Sorry, it seems the coupon "teamdcr0925" is invalid – it has now been removed f…" at bounding box center [628, 251] width 731 height 75
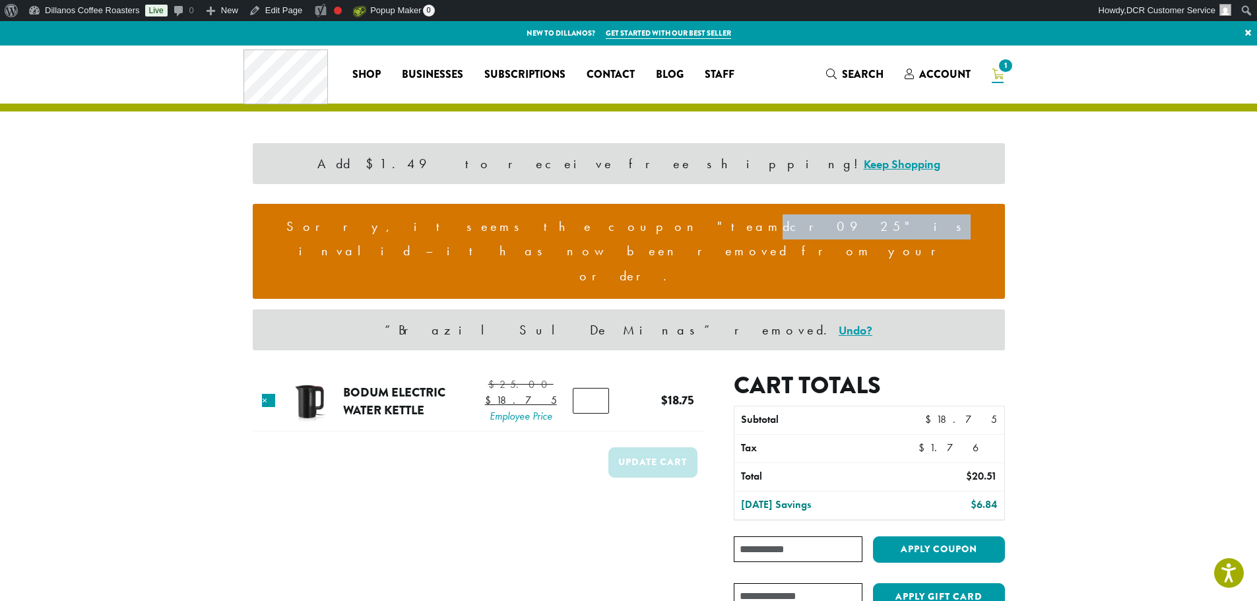
click at [545, 228] on li "Sorry, it seems the coupon "teamdcr0925" is invalid – it has now been removed f…" at bounding box center [628, 251] width 731 height 75
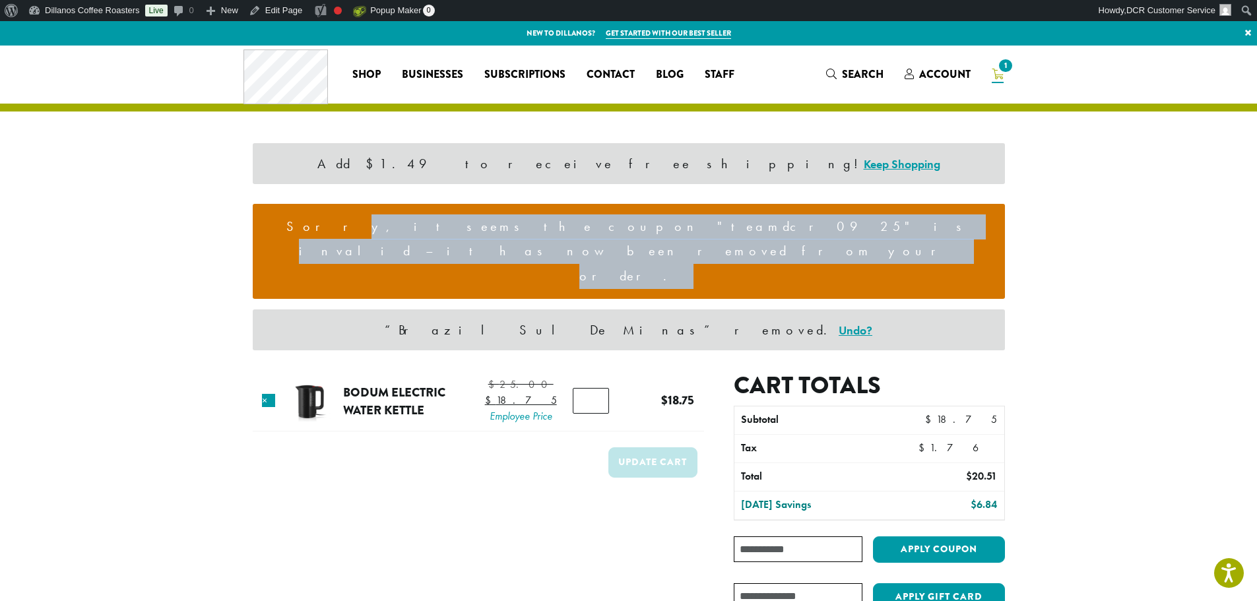
click at [545, 228] on li "Sorry, it seems the coupon "teamdcr0925" is invalid – it has now been removed f…" at bounding box center [628, 251] width 731 height 75
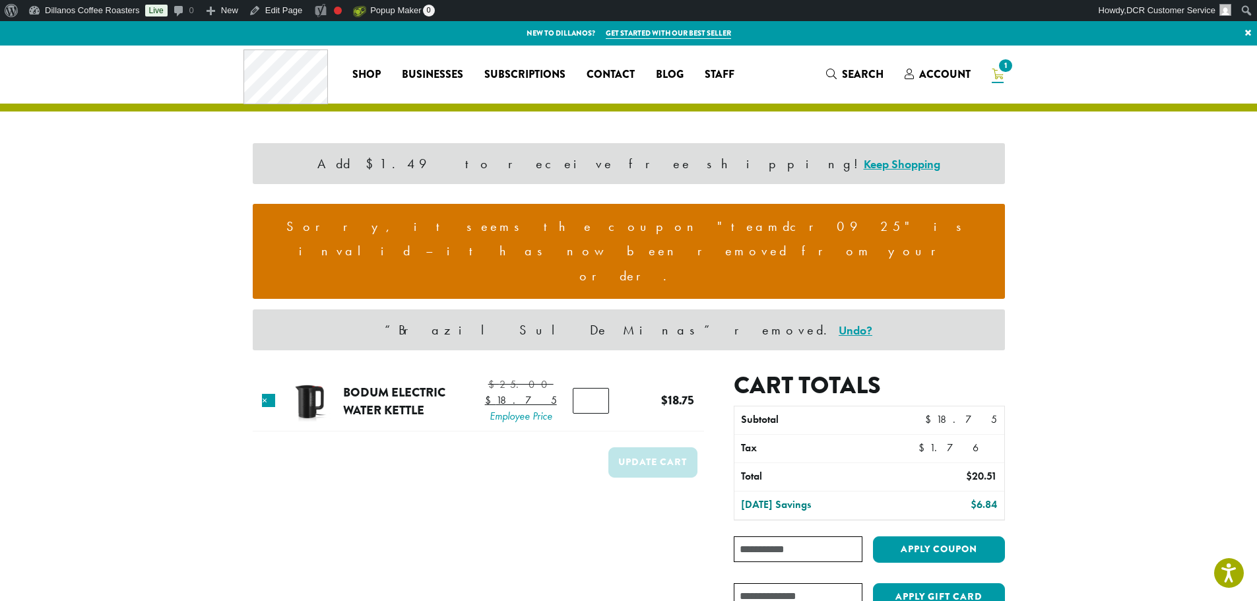
click at [629, 222] on li "Sorry, it seems the coupon "teamdcr0925" is invalid – it has now been removed f…" at bounding box center [628, 251] width 731 height 75
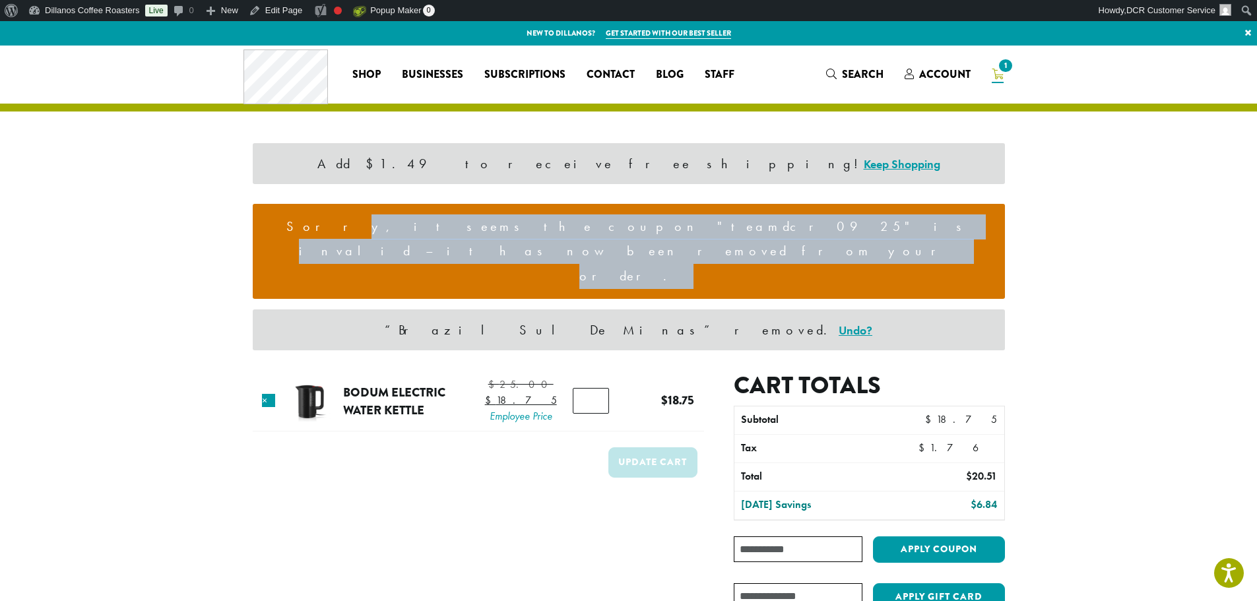
click at [629, 222] on li "Sorry, it seems the coupon "teamdcr0925" is invalid – it has now been removed f…" at bounding box center [628, 251] width 731 height 75
click at [752, 220] on li "Sorry, it seems the coupon "teamdcr0925" is invalid – it has now been removed f…" at bounding box center [628, 251] width 731 height 75
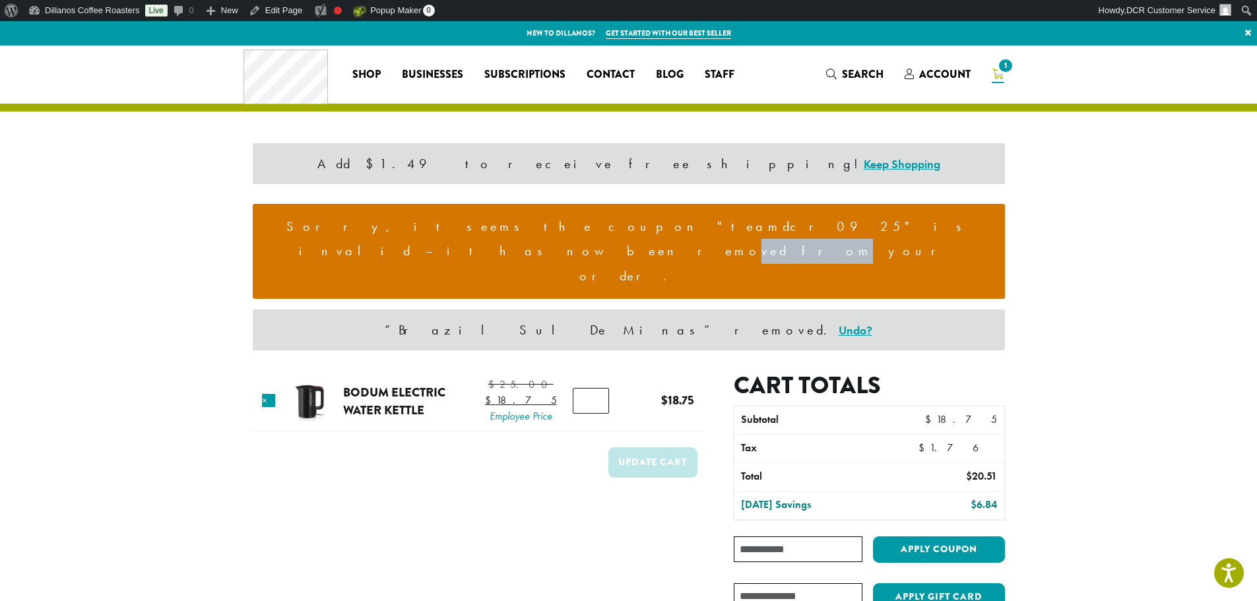
click at [752, 220] on li "Sorry, it seems the coupon "teamdcr0925" is invalid – it has now been removed f…" at bounding box center [628, 251] width 731 height 75
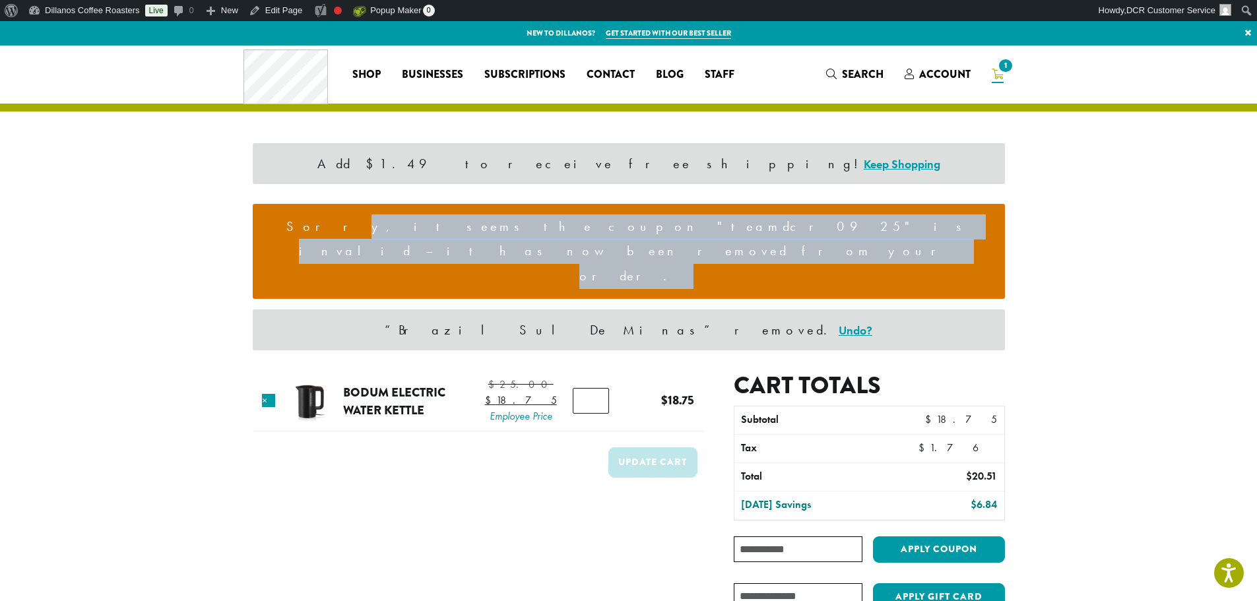
click at [752, 220] on li "Sorry, it seems the coupon "teamdcr0925" is invalid – it has now been removed f…" at bounding box center [628, 251] width 731 height 75
click at [778, 226] on li "Sorry, it seems the coupon "teamdcr0925" is invalid – it has now been removed f…" at bounding box center [628, 251] width 731 height 75
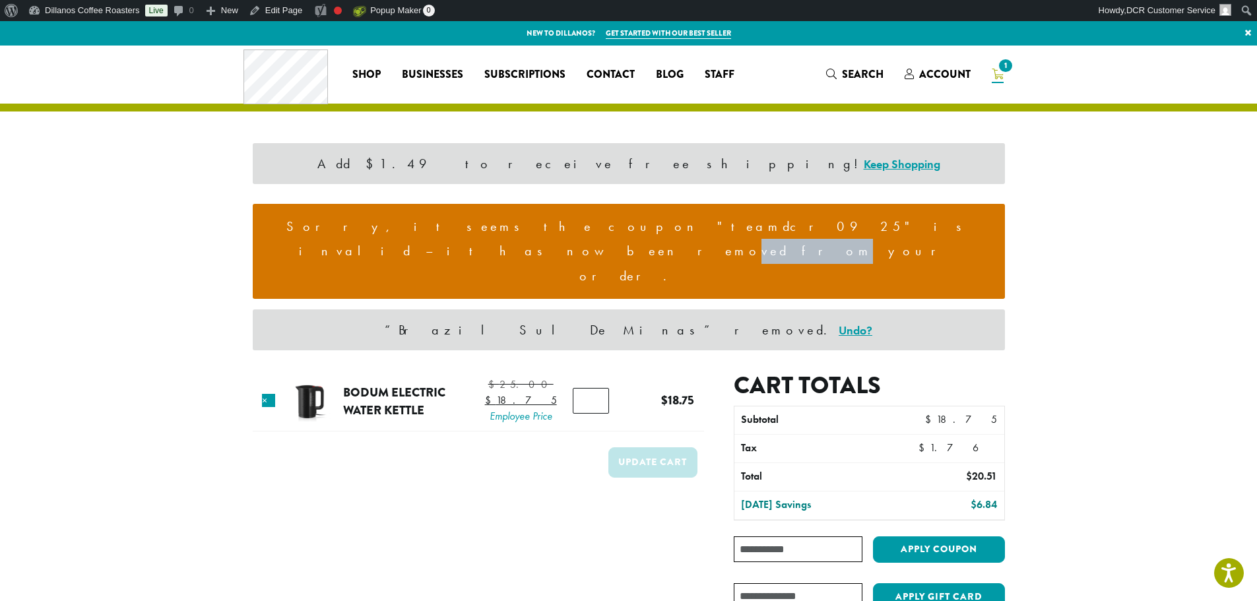
click at [778, 226] on li "Sorry, it seems the coupon "teamdcr0925" is invalid – it has now been removed f…" at bounding box center [628, 251] width 731 height 75
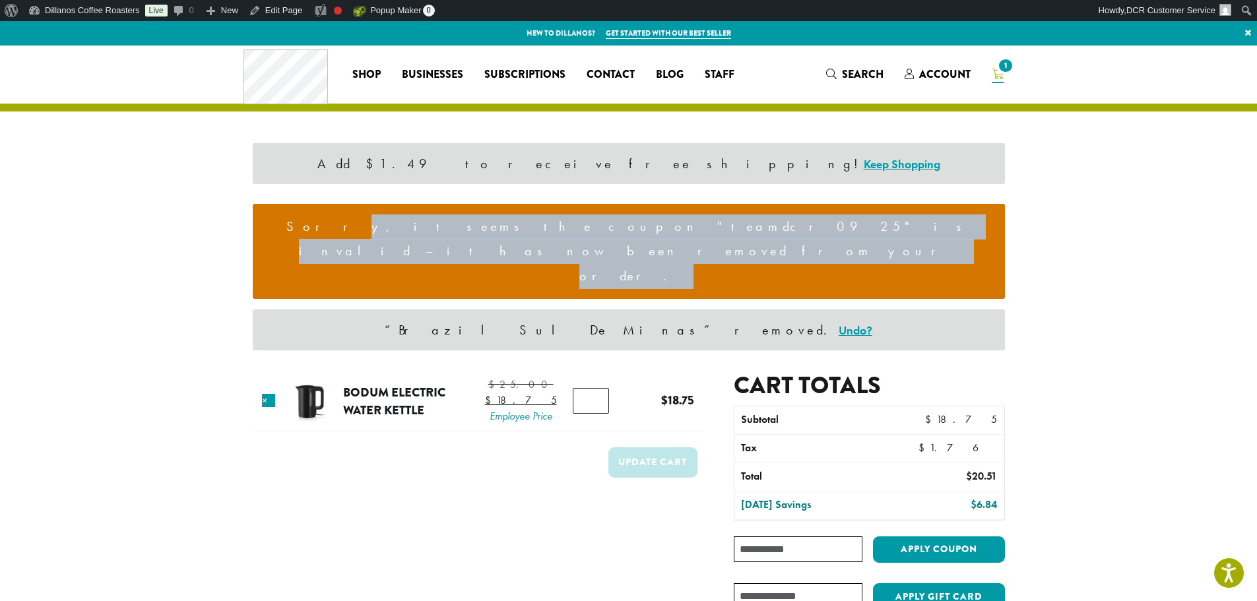
click at [778, 226] on li "Sorry, it seems the coupon "teamdcr0925" is invalid – it has now been removed f…" at bounding box center [628, 251] width 731 height 75
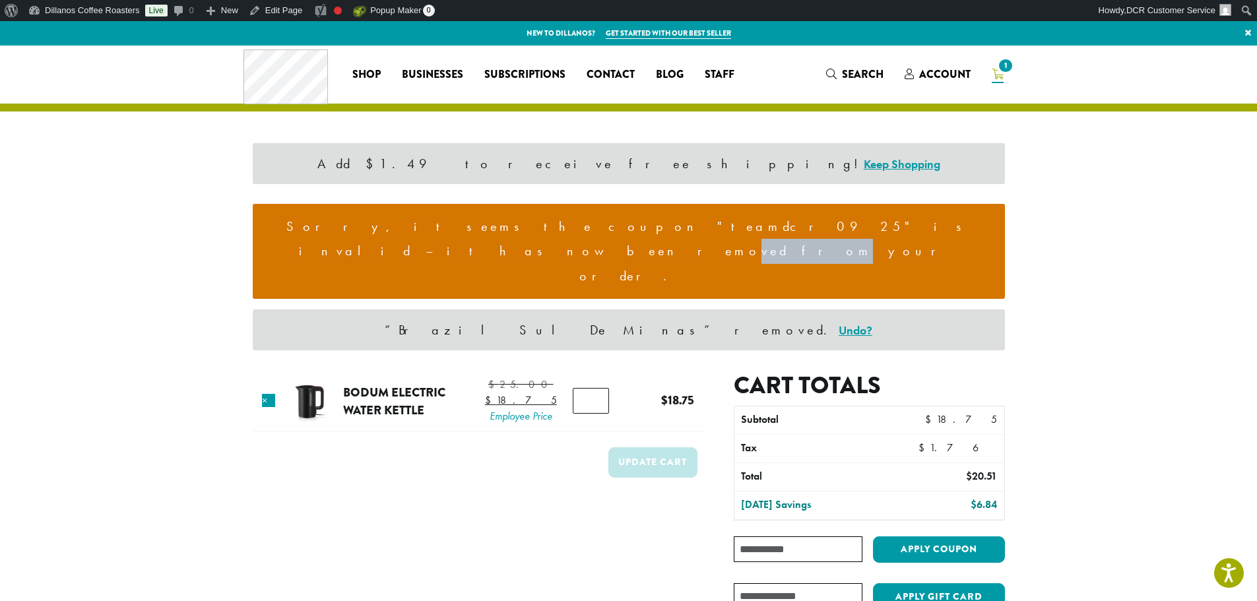
click at [778, 226] on li "Sorry, it seems the coupon "teamdcr0925" is invalid – it has now been removed f…" at bounding box center [628, 251] width 731 height 75
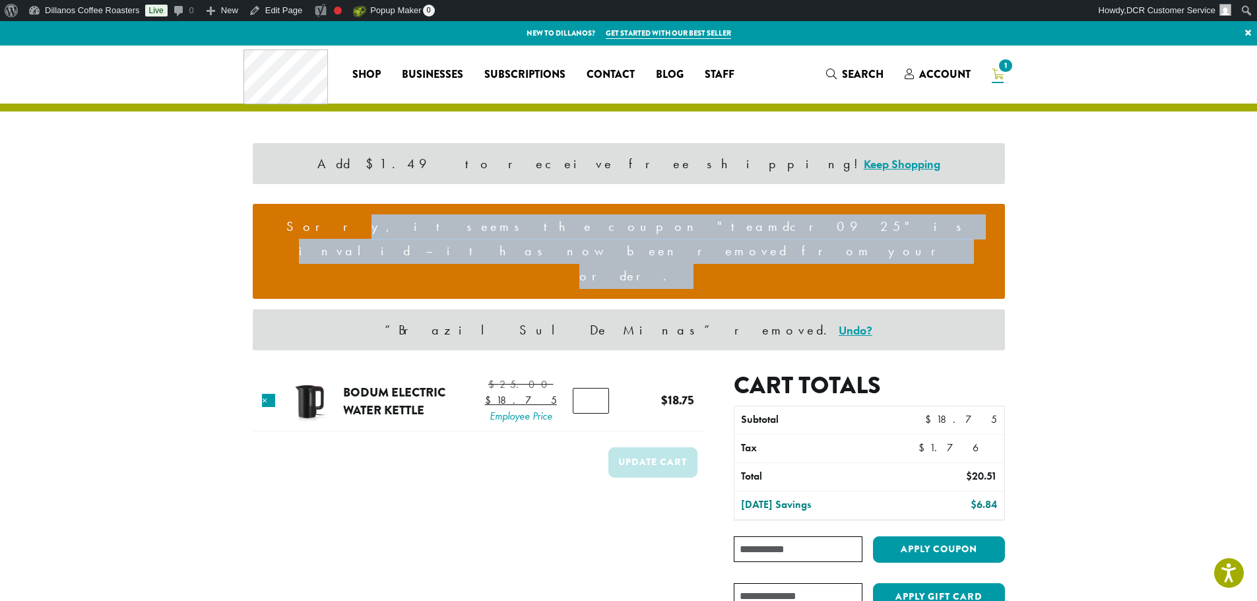
click at [778, 226] on li "Sorry, it seems the coupon "teamdcr0925" is invalid – it has now been removed f…" at bounding box center [628, 251] width 731 height 75
click at [780, 228] on li "Sorry, it seems the coupon "teamdcr0925" is invalid – it has now been removed f…" at bounding box center [628, 251] width 731 height 75
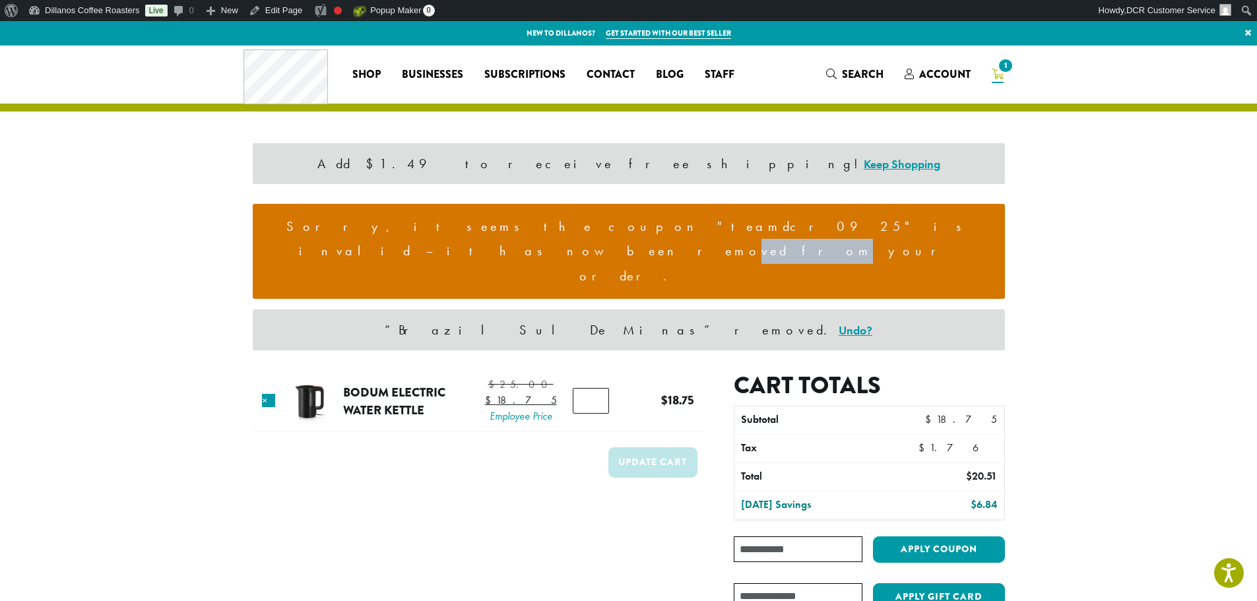
click at [780, 228] on li "Sorry, it seems the coupon "teamdcr0925" is invalid – it has now been removed f…" at bounding box center [628, 251] width 731 height 75
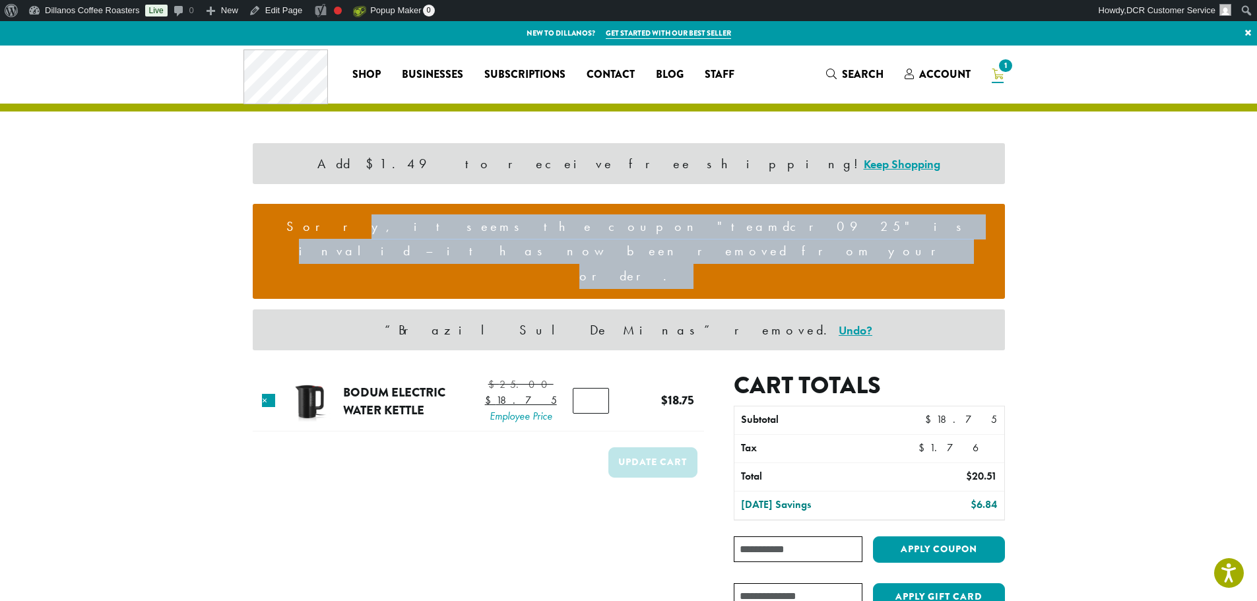
click at [780, 228] on li "Sorry, it seems the coupon "teamdcr0925" is invalid – it has now been removed f…" at bounding box center [628, 251] width 731 height 75
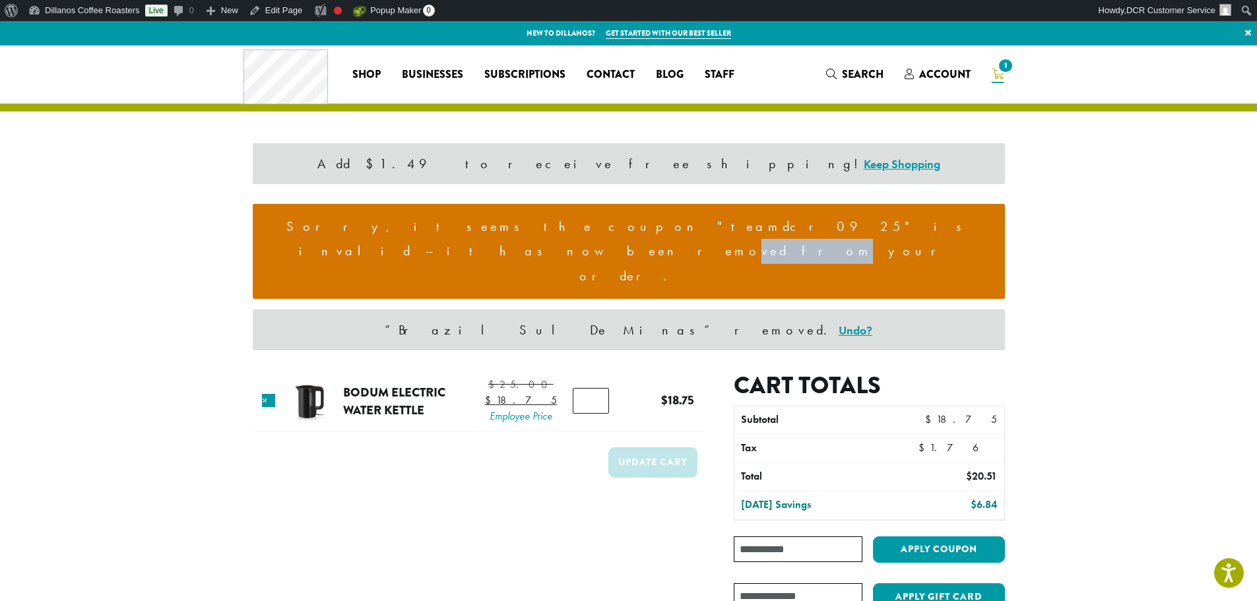
click at [780, 228] on li "Sorry, it seems the coupon "teamdcr0925" is invalid – it has now been removed f…" at bounding box center [628, 251] width 731 height 75
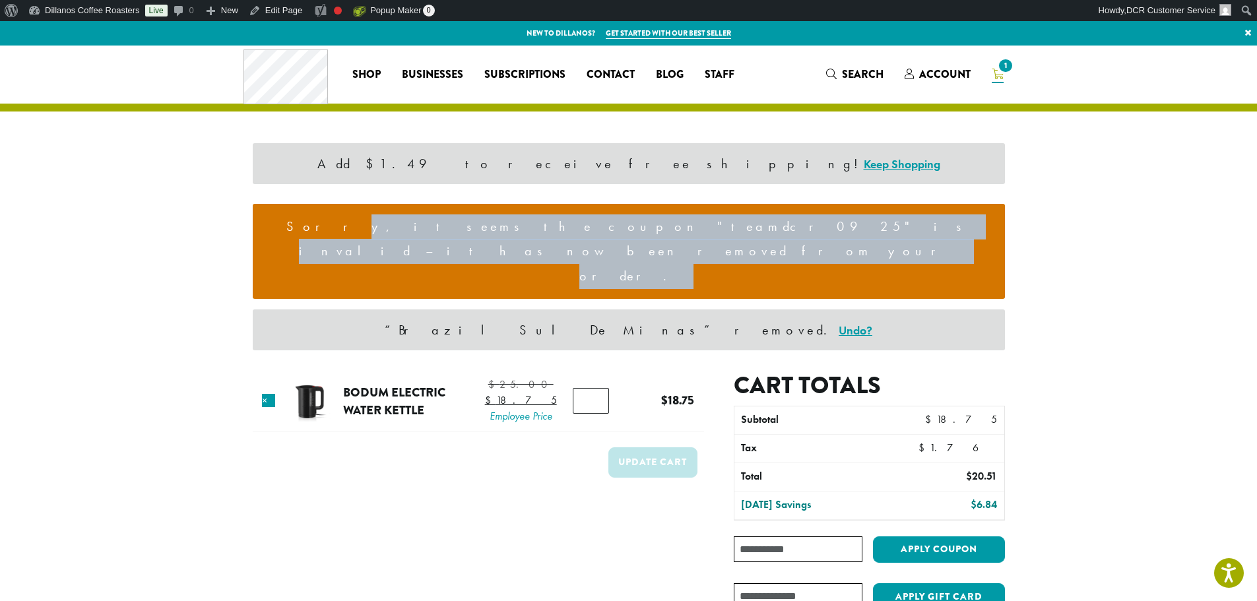
click at [780, 228] on li "Sorry, it seems the coupon "teamdcr0925" is invalid – it has now been removed f…" at bounding box center [628, 251] width 731 height 75
click at [776, 226] on li "Sorry, it seems the coupon "teamdcr0925" is invalid – it has now been removed f…" at bounding box center [628, 251] width 731 height 75
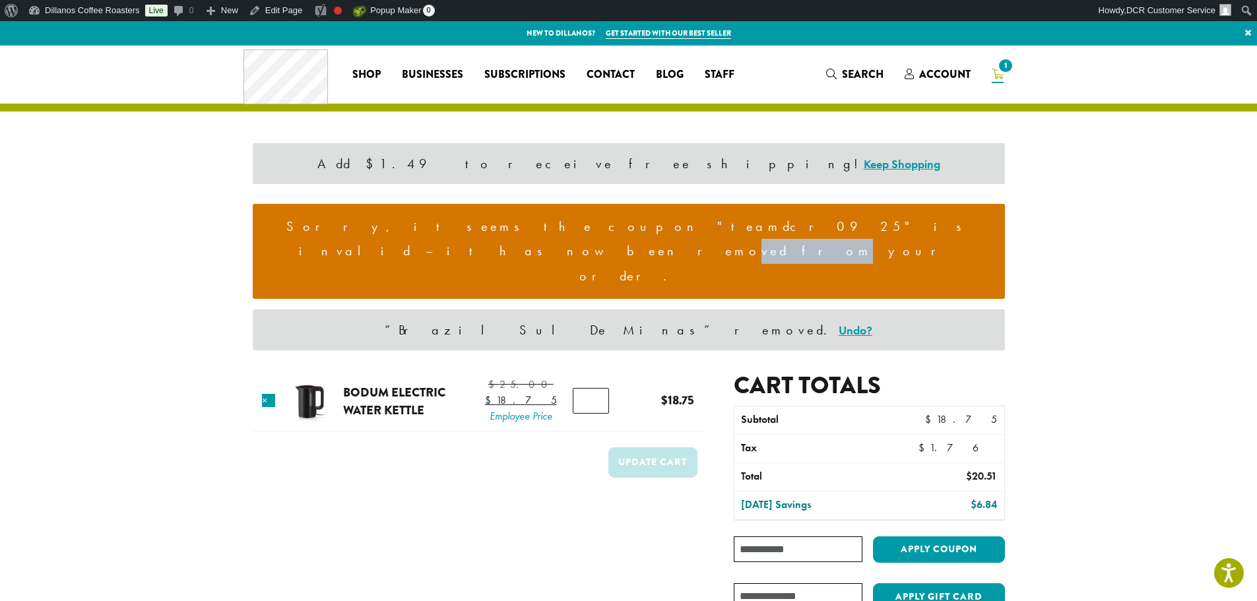
click at [776, 226] on li "Sorry, it seems the coupon "teamdcr0925" is invalid – it has now been removed f…" at bounding box center [628, 251] width 731 height 75
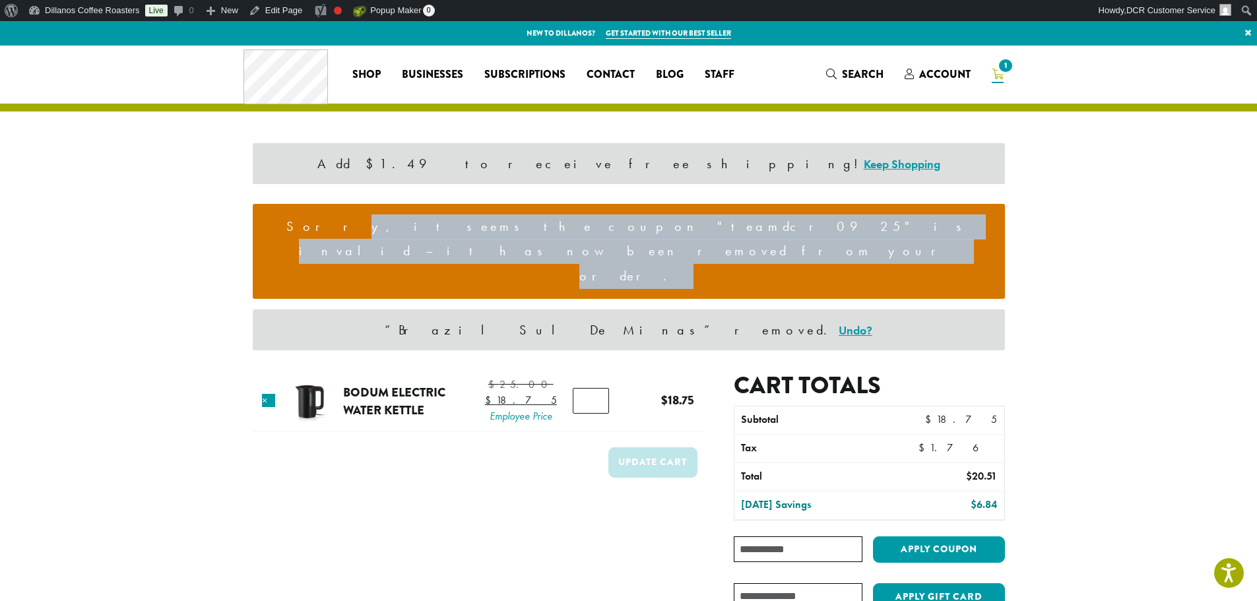
click at [776, 226] on li "Sorry, it seems the coupon "teamdcr0925" is invalid – it has now been removed f…" at bounding box center [628, 251] width 731 height 75
click at [267, 394] on link "×" at bounding box center [268, 400] width 13 height 13
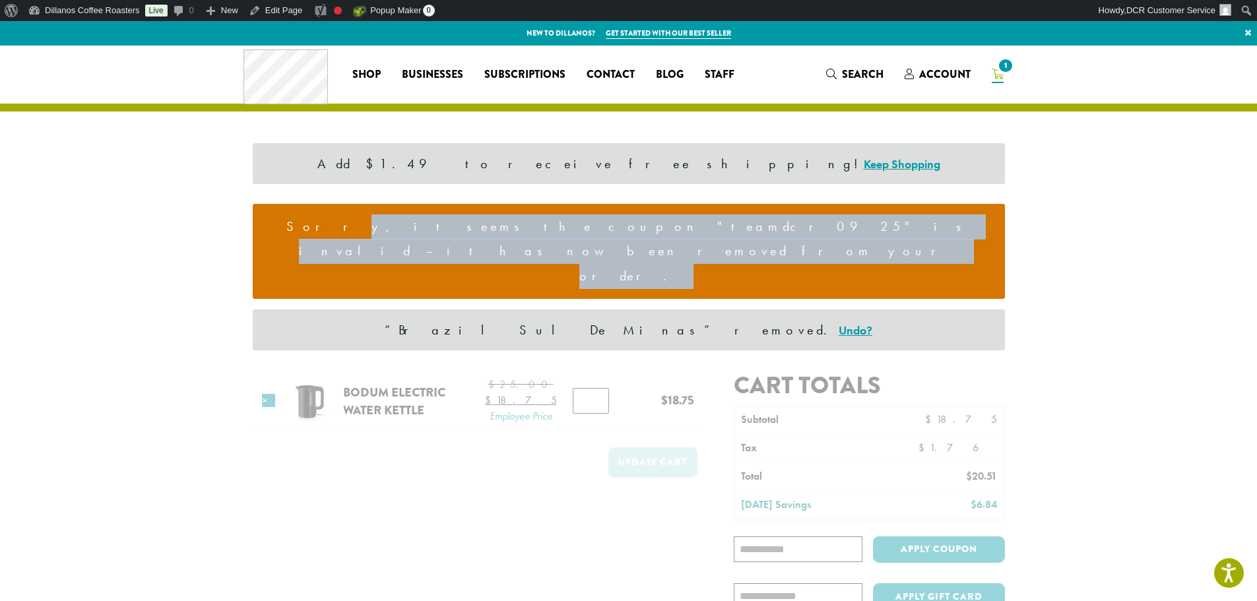
click at [1146, 218] on section "Add $1.49 to receive free shipping! Keep Shopping Sorry, it seems the coupon "t…" at bounding box center [628, 381] width 1257 height 671
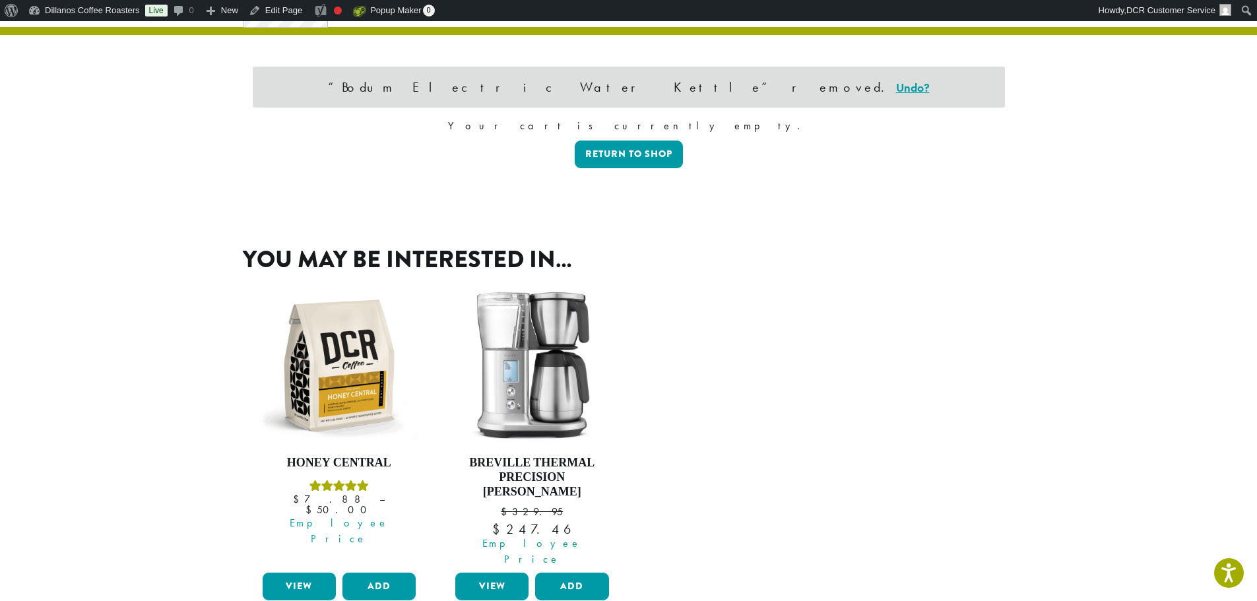
scroll to position [77, 0]
